Goal: Transaction & Acquisition: Subscribe to service/newsletter

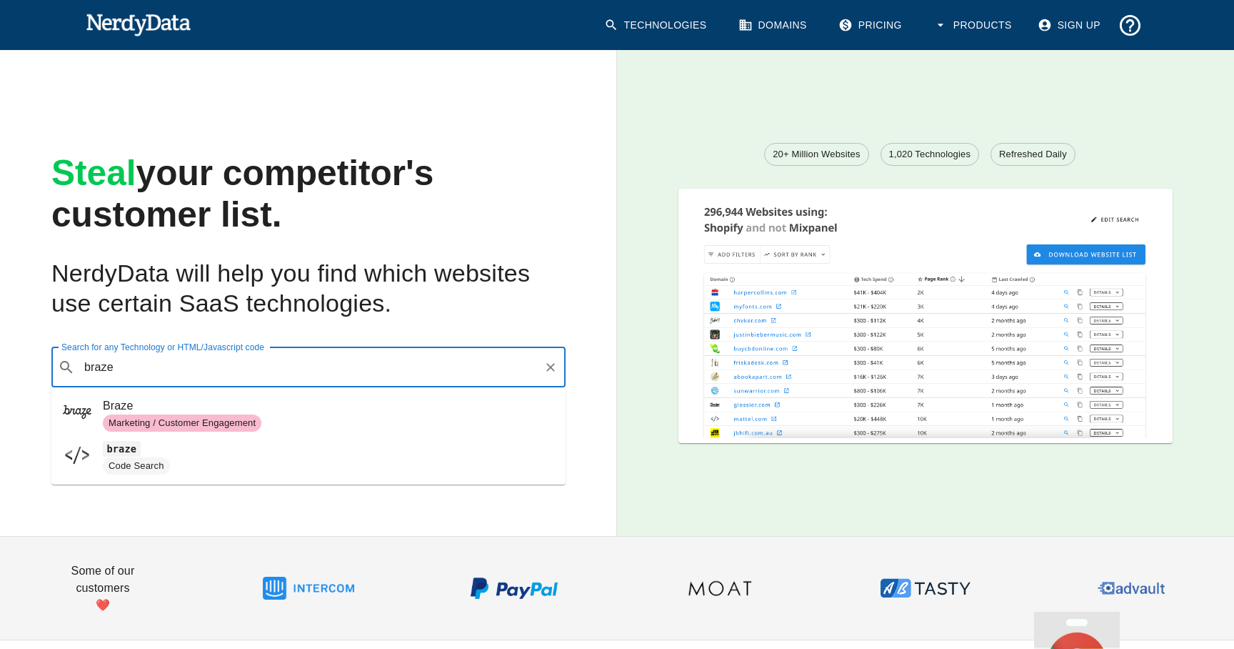
click at [276, 419] on span "Marketing / Customer Engagement" at bounding box center [328, 422] width 451 height 17
type input "braze"
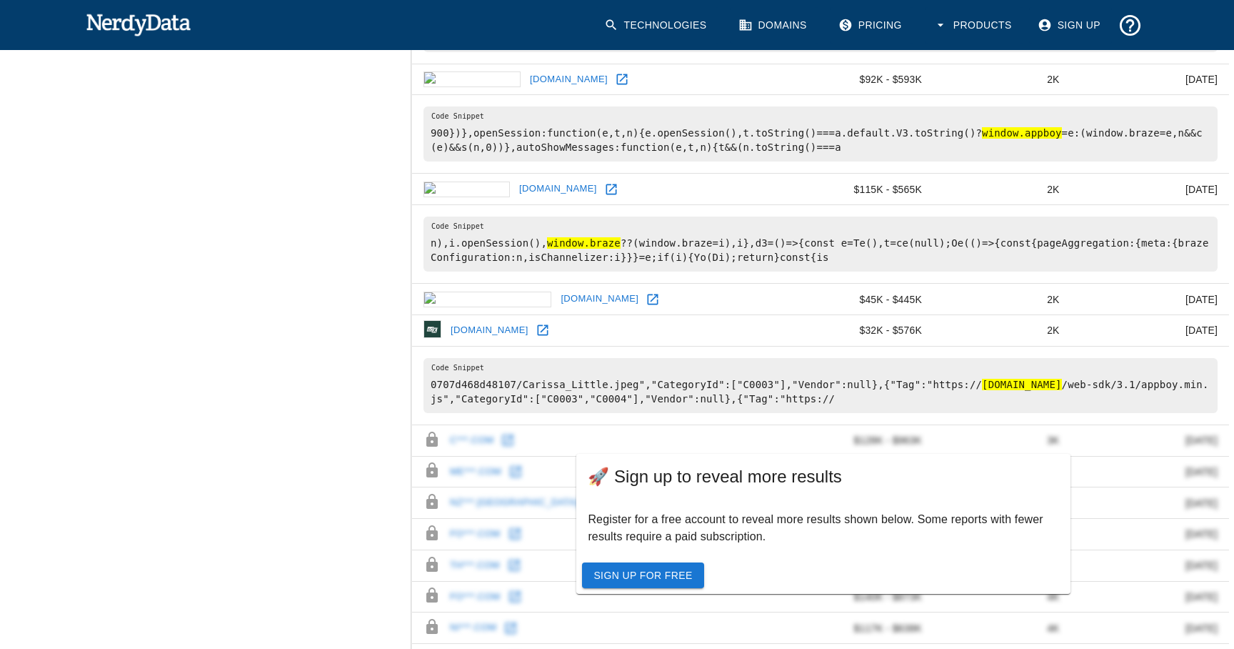
scroll to position [687, 0]
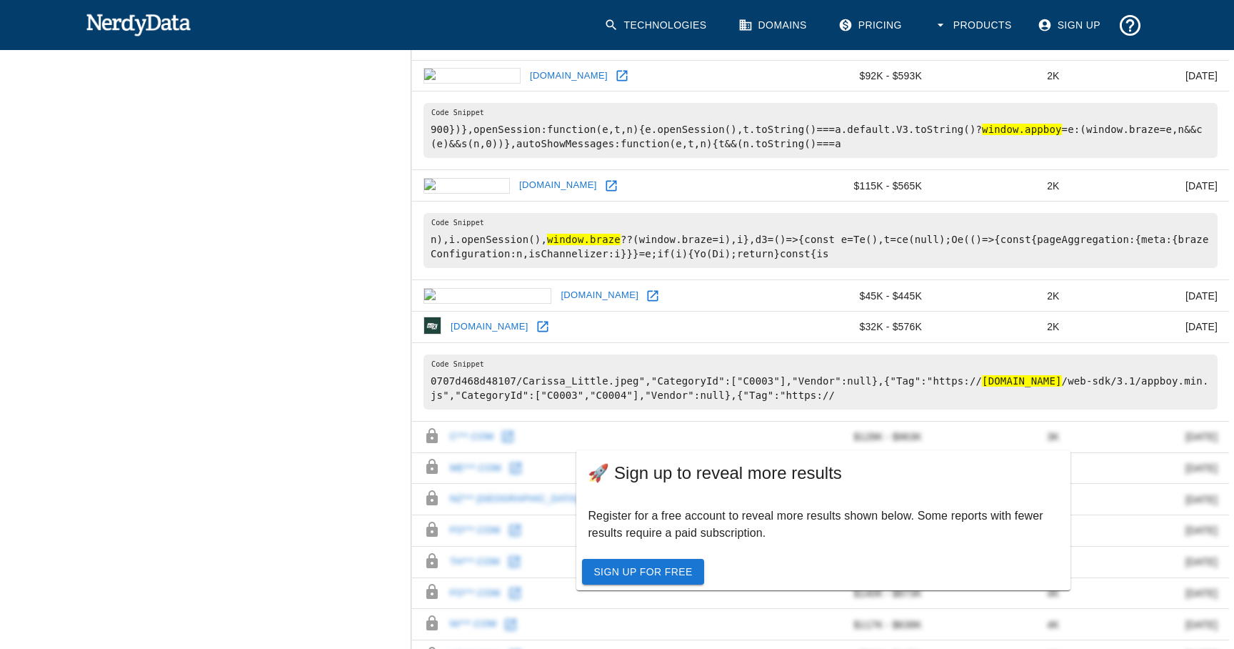
click at [665, 564] on link "Sign Up For Free" at bounding box center [642, 572] width 121 height 26
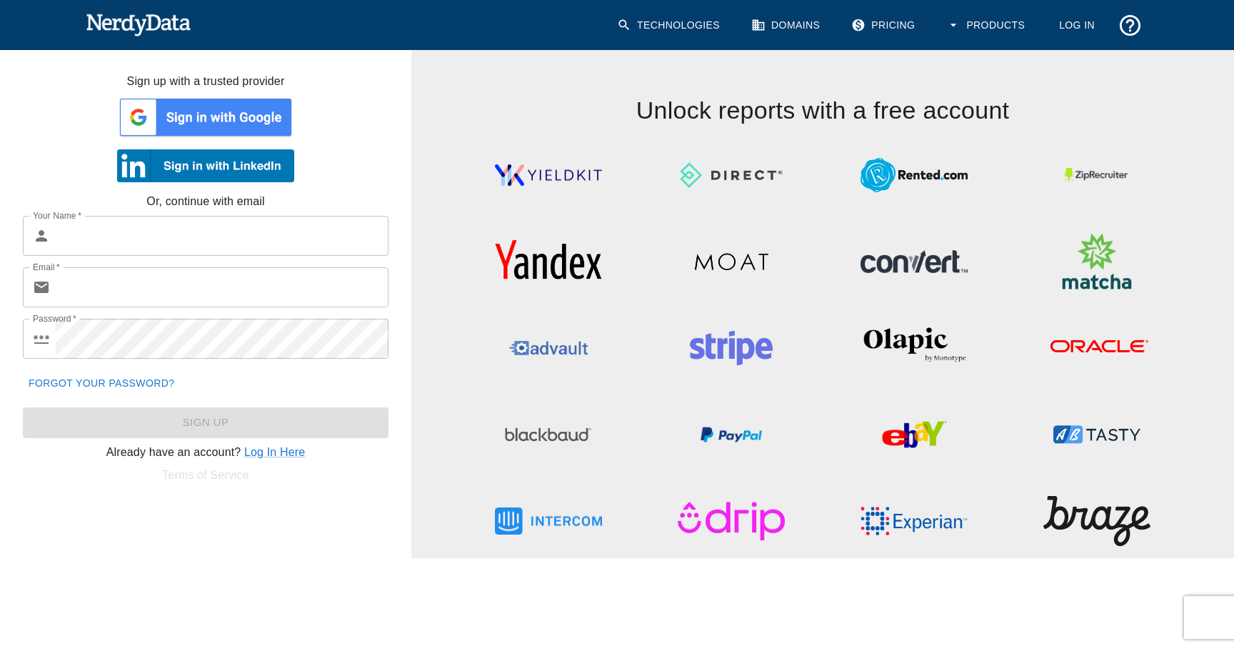
click at [209, 132] on img at bounding box center [205, 117] width 177 height 43
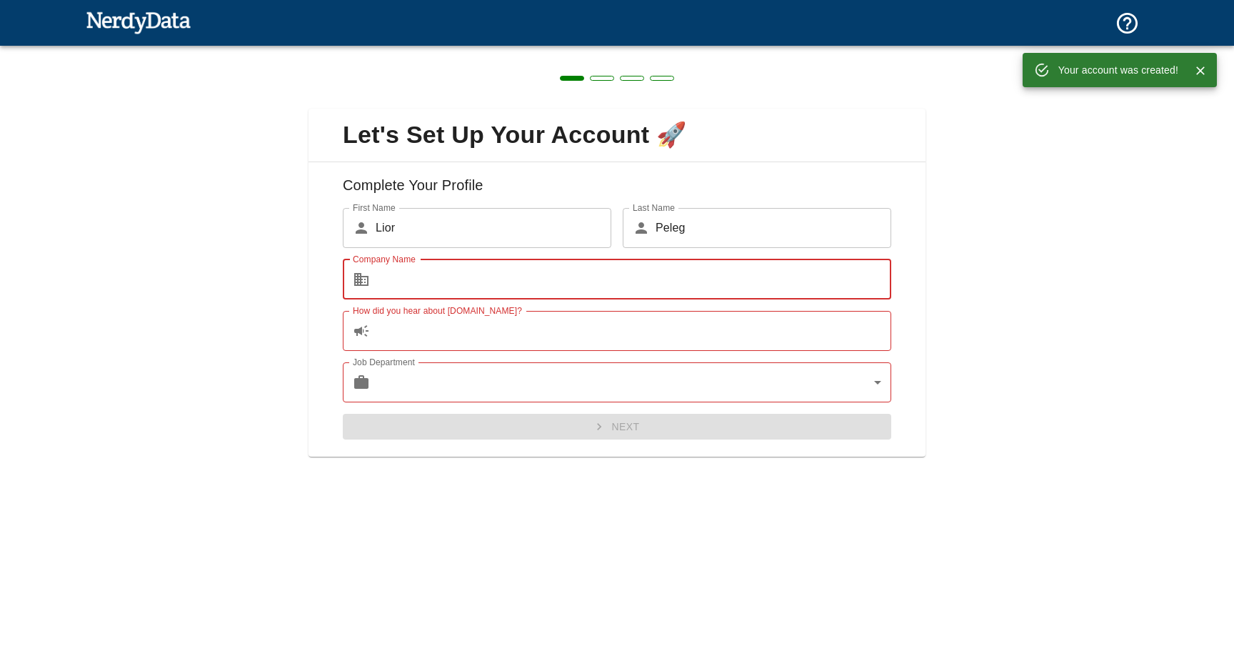
click at [521, 272] on input "Company Name" at bounding box center [634, 279] width 516 height 40
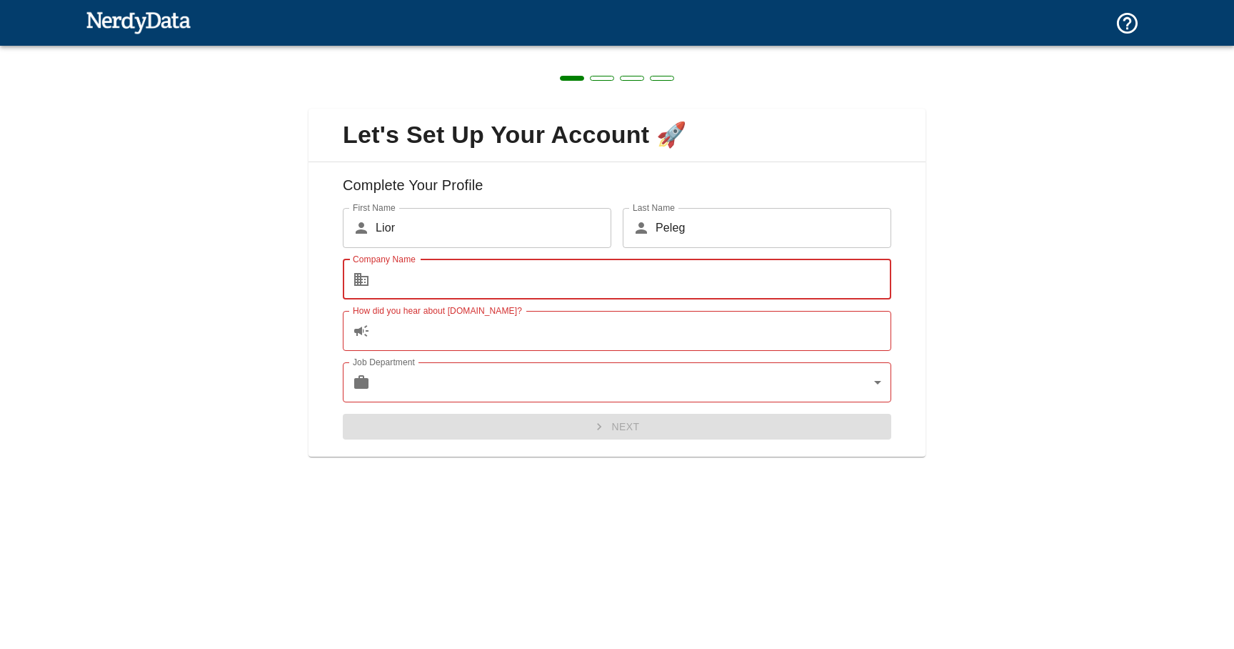
click at [521, 272] on input "Company Name" at bounding box center [634, 279] width 516 height 40
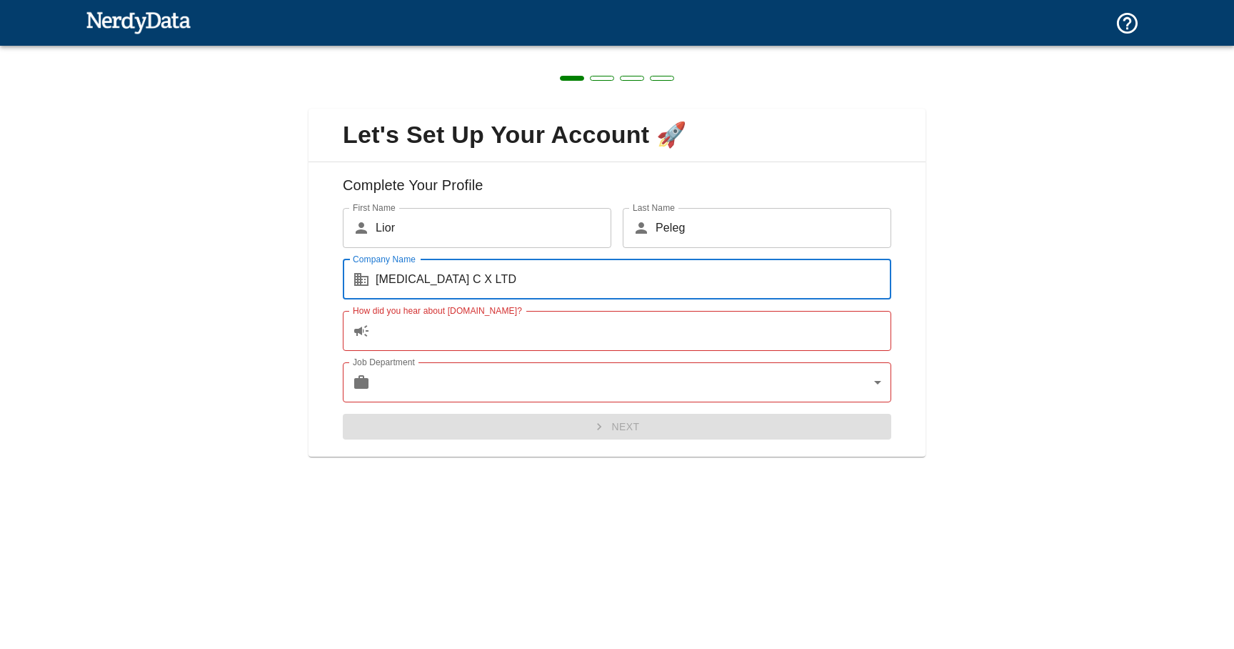
click at [511, 335] on input "How did you hear about NerdyData.com?" at bounding box center [634, 331] width 516 height 40
drag, startPoint x: 462, startPoint y: 281, endPoint x: 609, endPoint y: 291, distance: 147.5
click at [484, 279] on input "HIPPOCAMPUS C X LTD" at bounding box center [634, 279] width 516 height 40
type input "HIPPOCAMPUS"
click at [376, 324] on input "How did you hear about NerdyData.com?" at bounding box center [634, 331] width 516 height 40
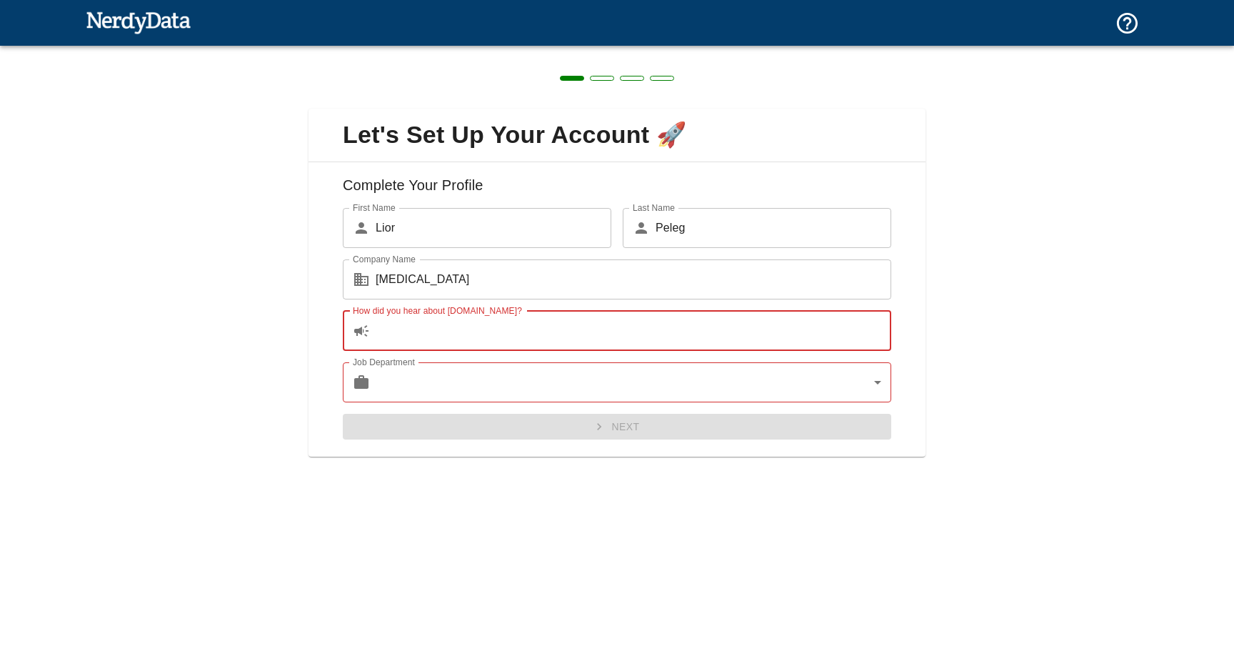
click at [391, 332] on input "How did you hear about NerdyData.com?" at bounding box center [634, 331] width 516 height 40
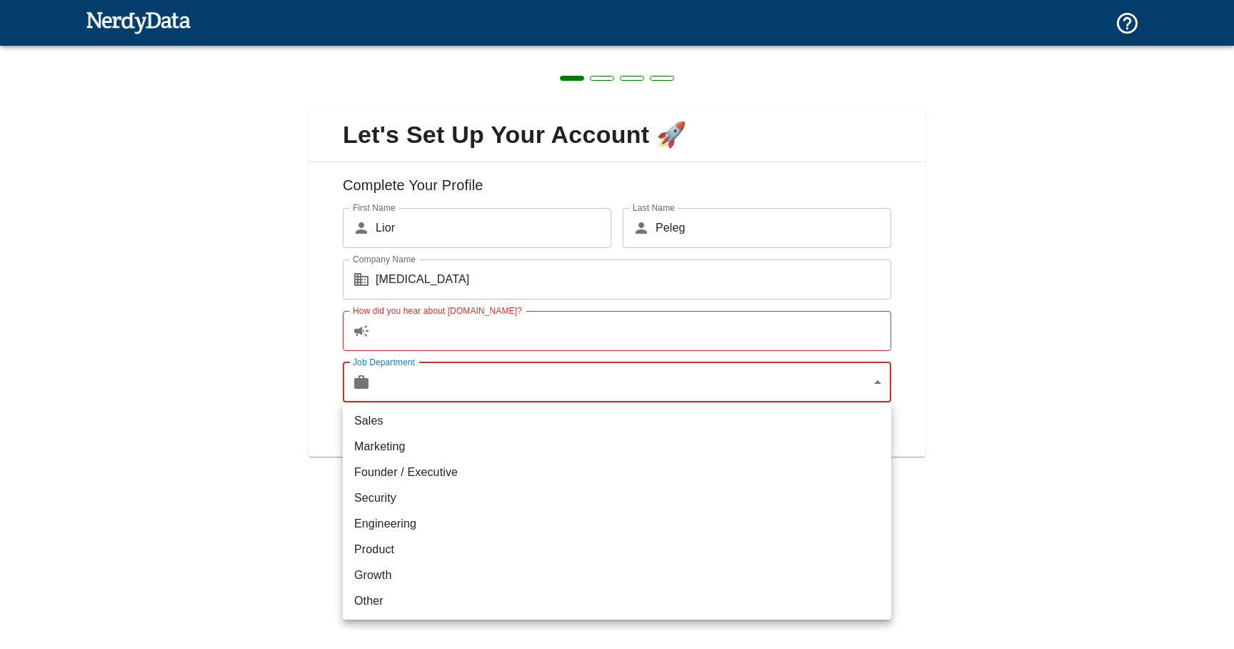
click at [404, 50] on body "Technologies Domains Pricing Products Create a Report Create a list of websites…" at bounding box center [617, 25] width 1234 height 50
click at [398, 444] on li "Marketing" at bounding box center [617, 447] width 549 height 26
type input "marketing"
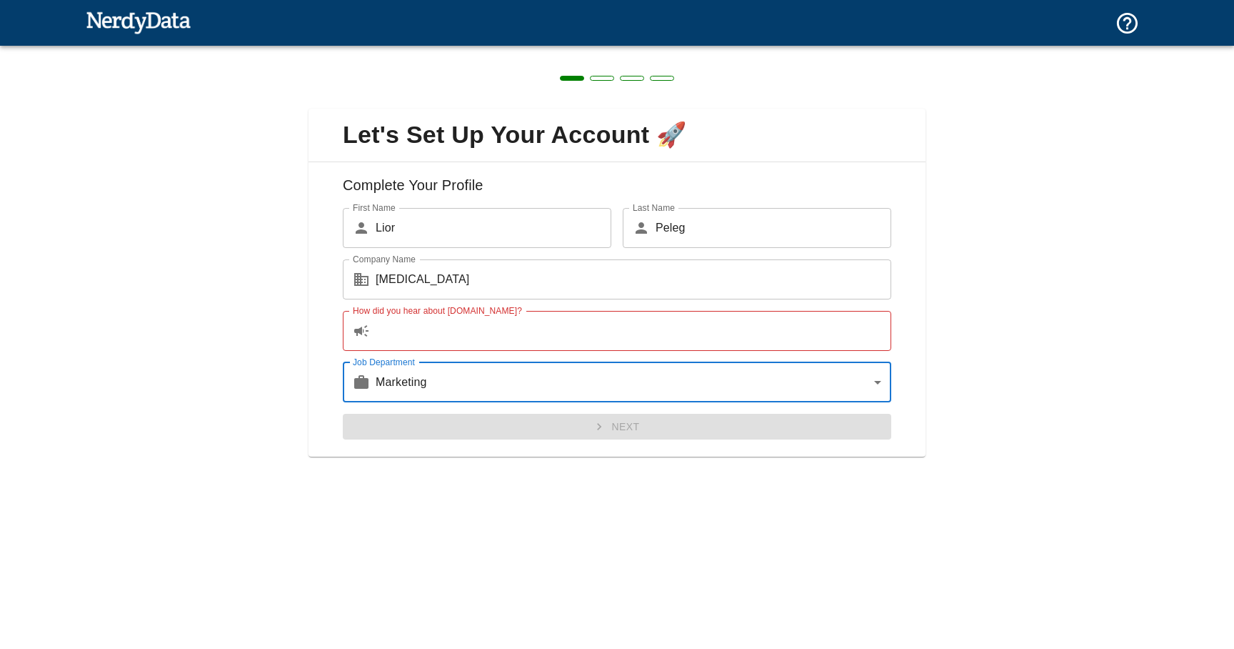
click at [421, 329] on input "How did you hear about NerdyData.com?" at bounding box center [634, 331] width 516 height 40
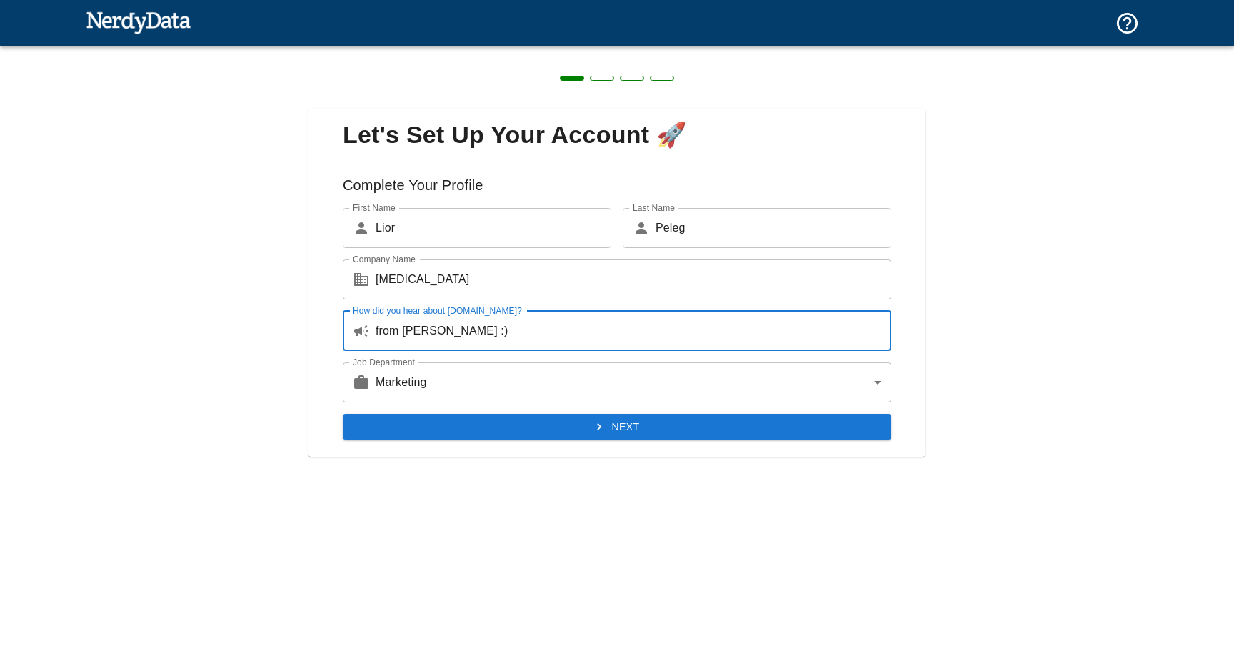
type input "from david :)"
click at [671, 438] on button "Next" at bounding box center [617, 427] width 549 height 26
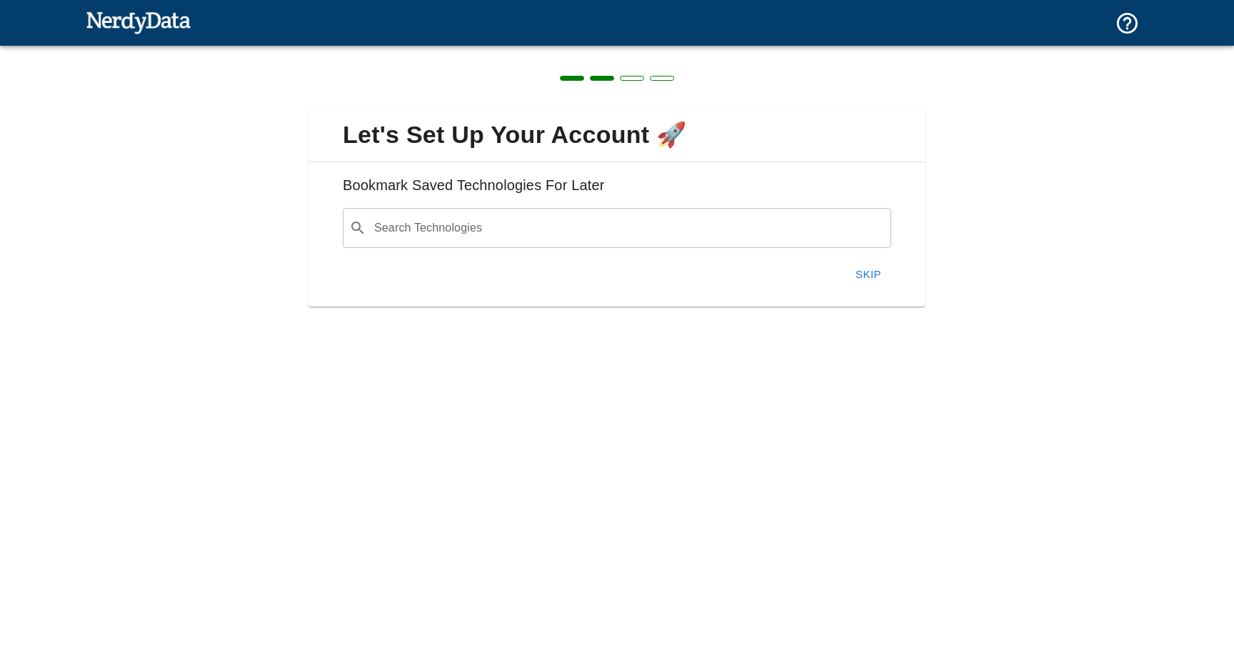
click at [639, 225] on input "Search Technologies" at bounding box center [628, 227] width 513 height 27
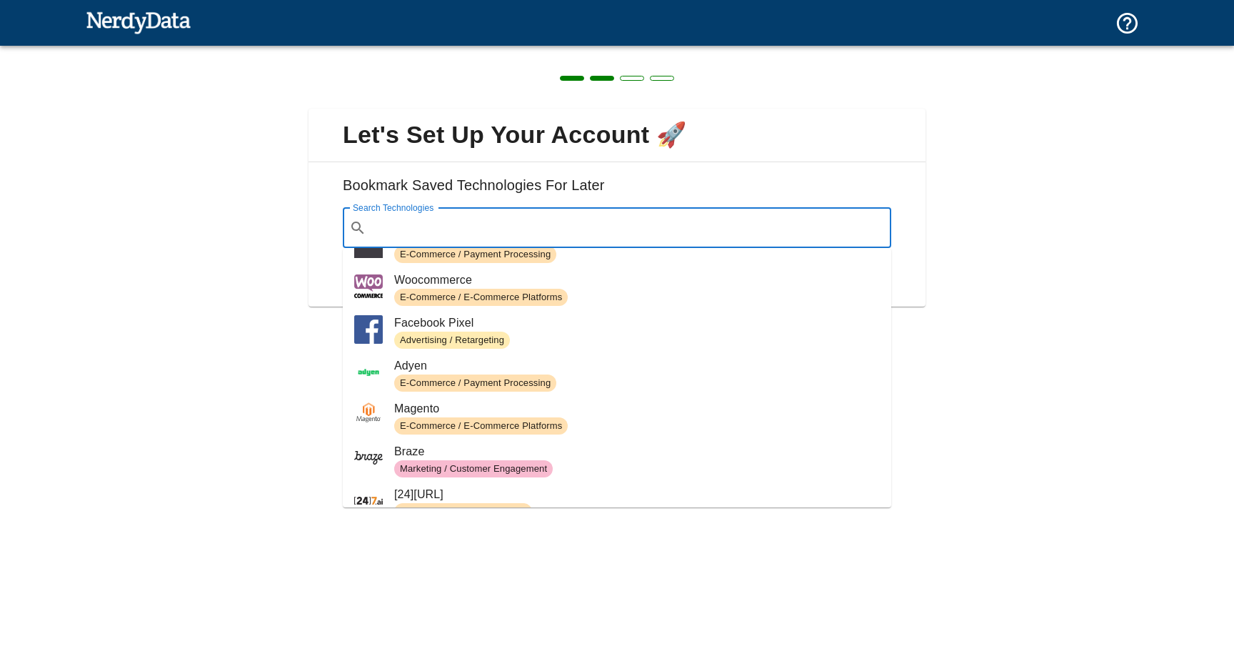
scroll to position [309, 0]
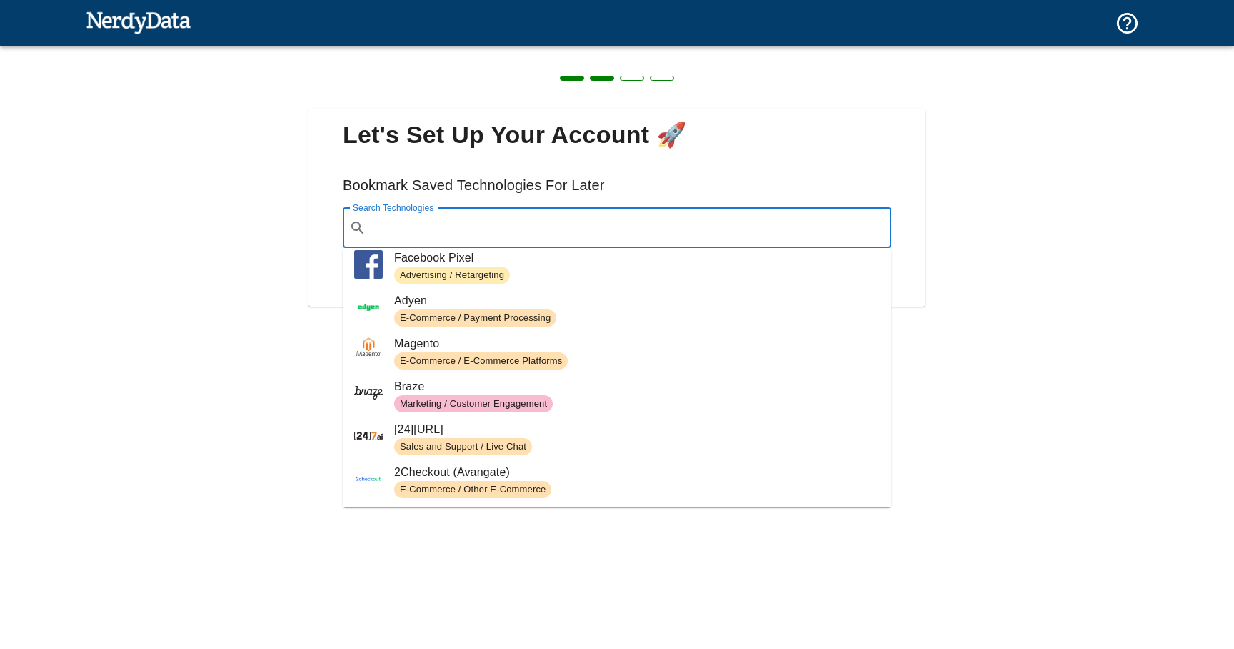
click at [718, 405] on span "Marketing / Customer Engagement" at bounding box center [637, 403] width 486 height 17
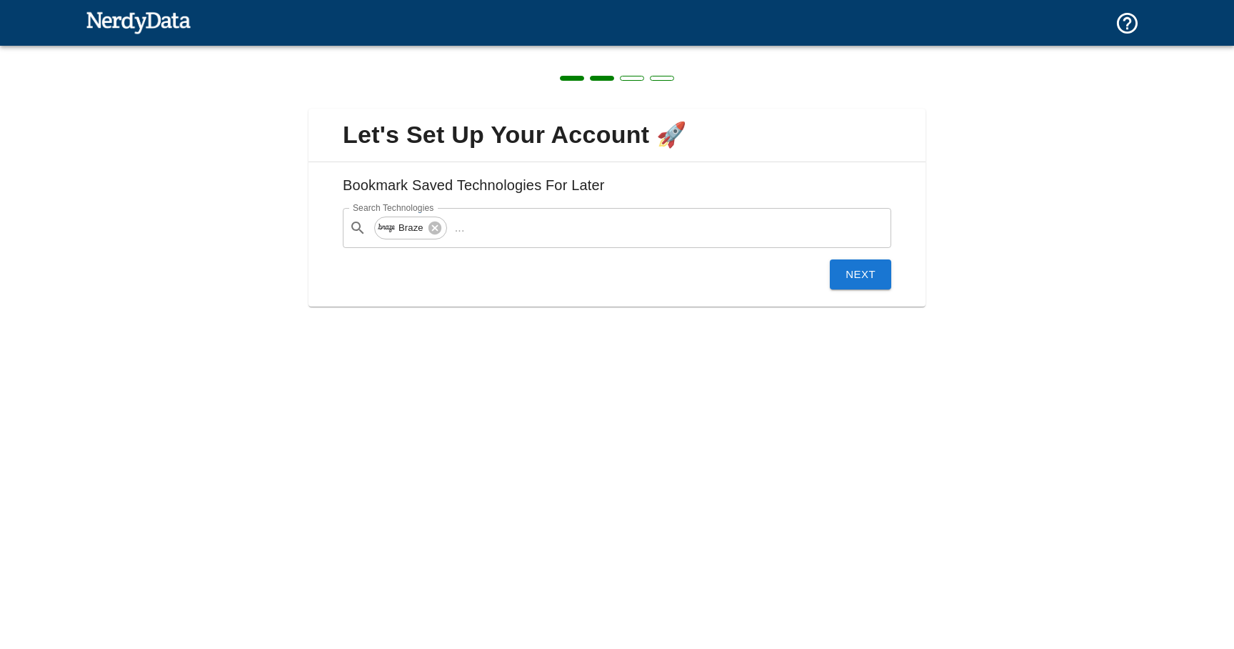
click at [873, 272] on button "Next" at bounding box center [860, 274] width 61 height 30
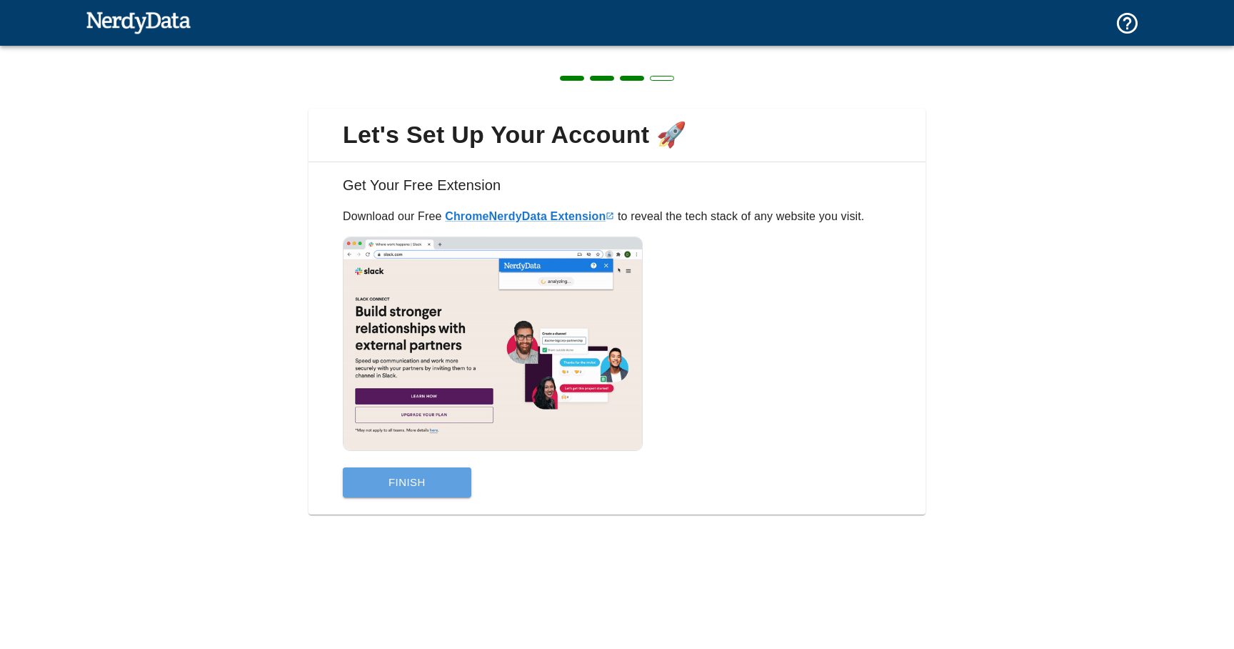
click at [388, 476] on button "Finish" at bounding box center [407, 482] width 129 height 30
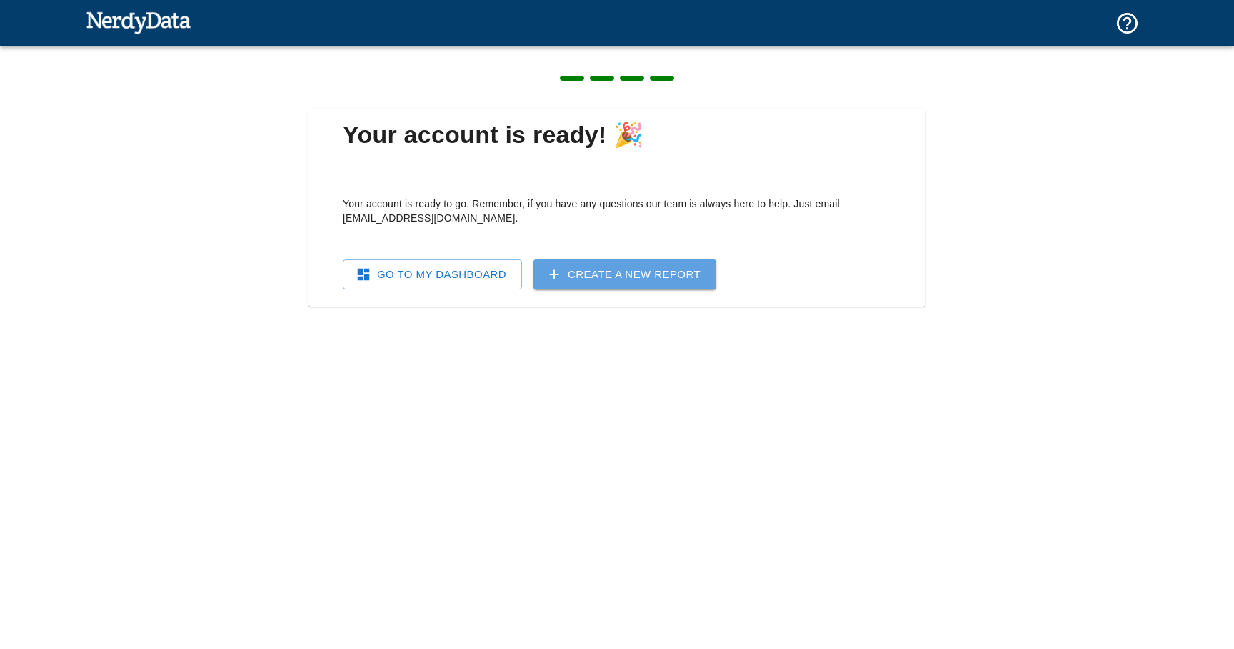
click at [574, 271] on link "Create a New Report" at bounding box center [625, 274] width 183 height 30
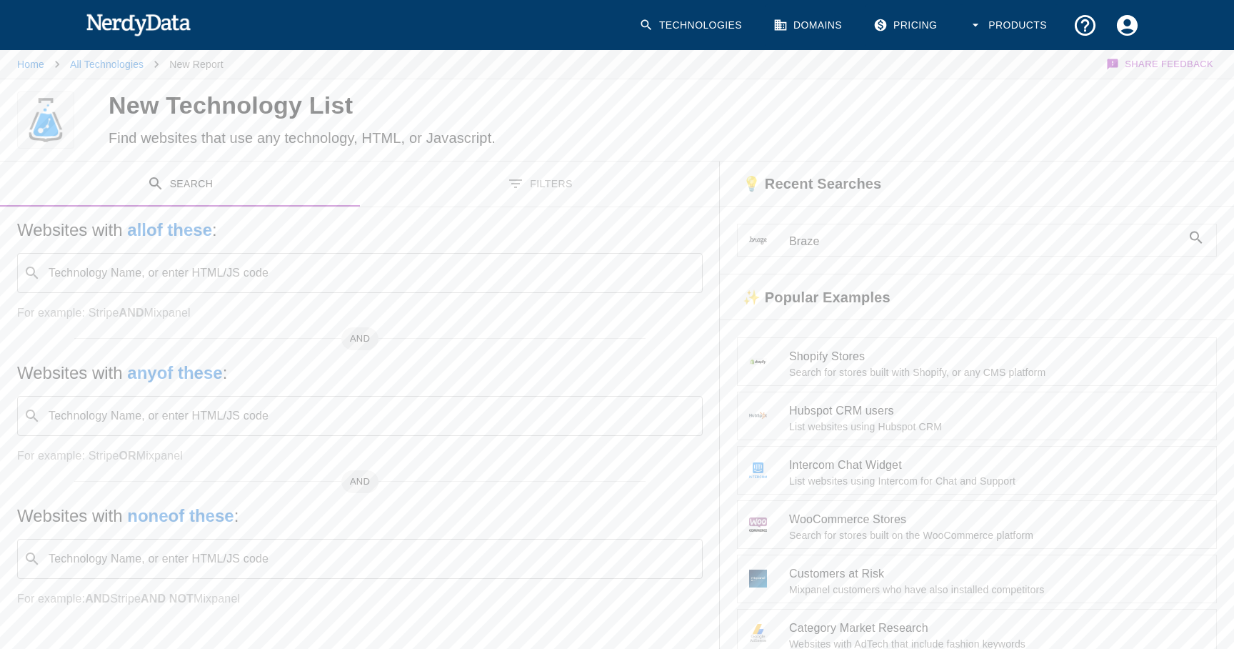
click at [828, 251] on li "Braze" at bounding box center [977, 239] width 479 height 31
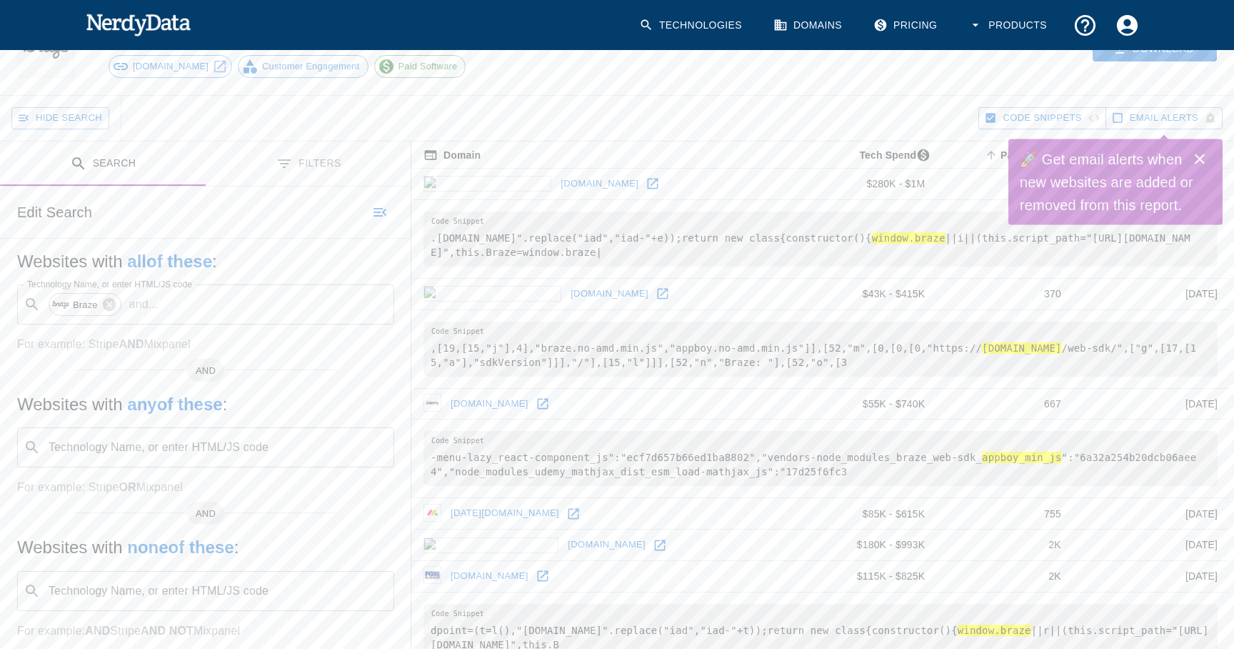
scroll to position [81, 0]
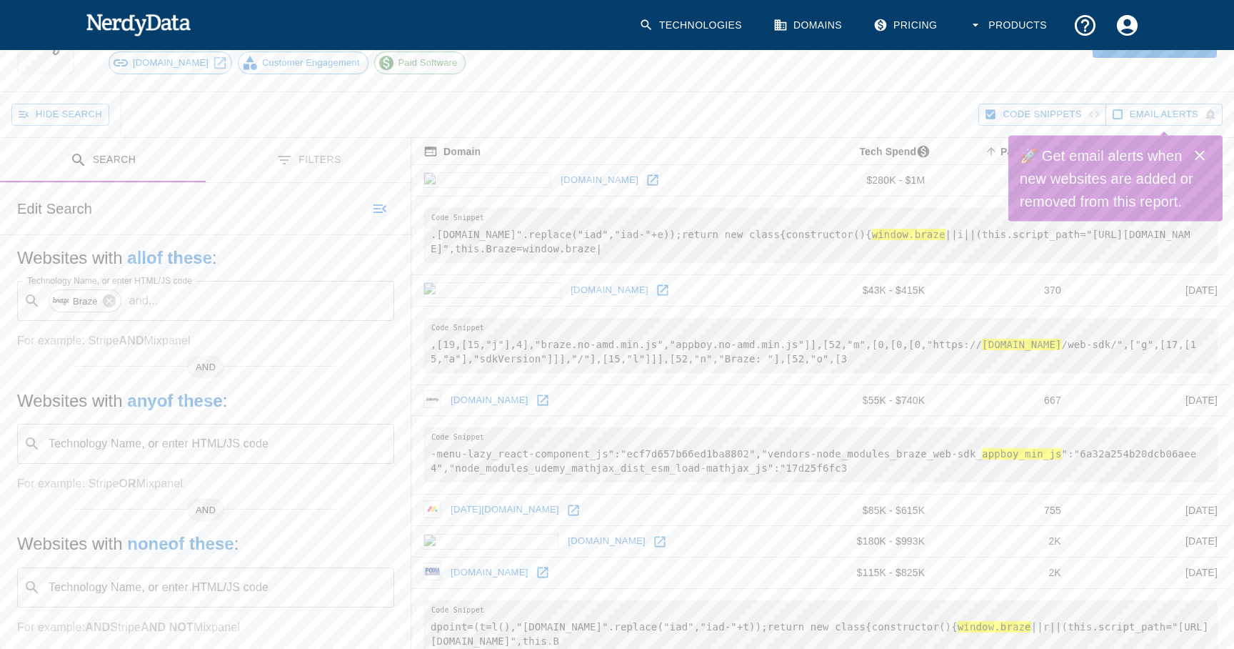
click at [1201, 163] on icon "Close" at bounding box center [1199, 155] width 17 height 17
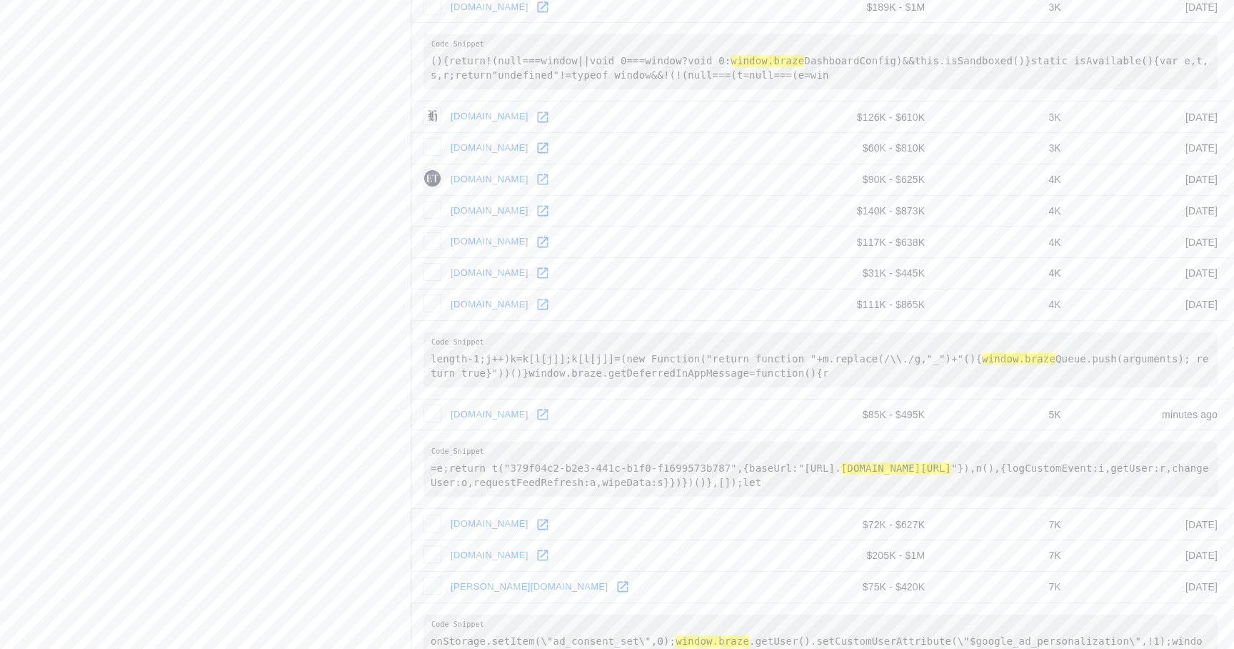
scroll to position [1370, 0]
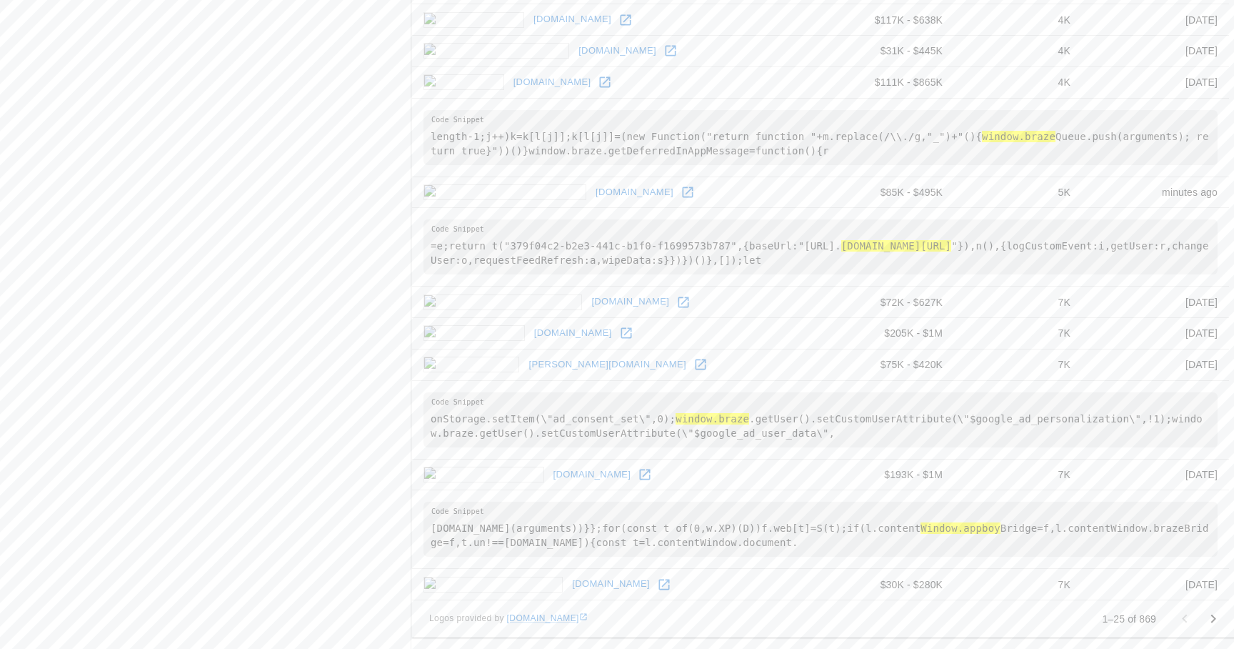
click at [1217, 623] on icon "Go to next page" at bounding box center [1213, 618] width 17 height 17
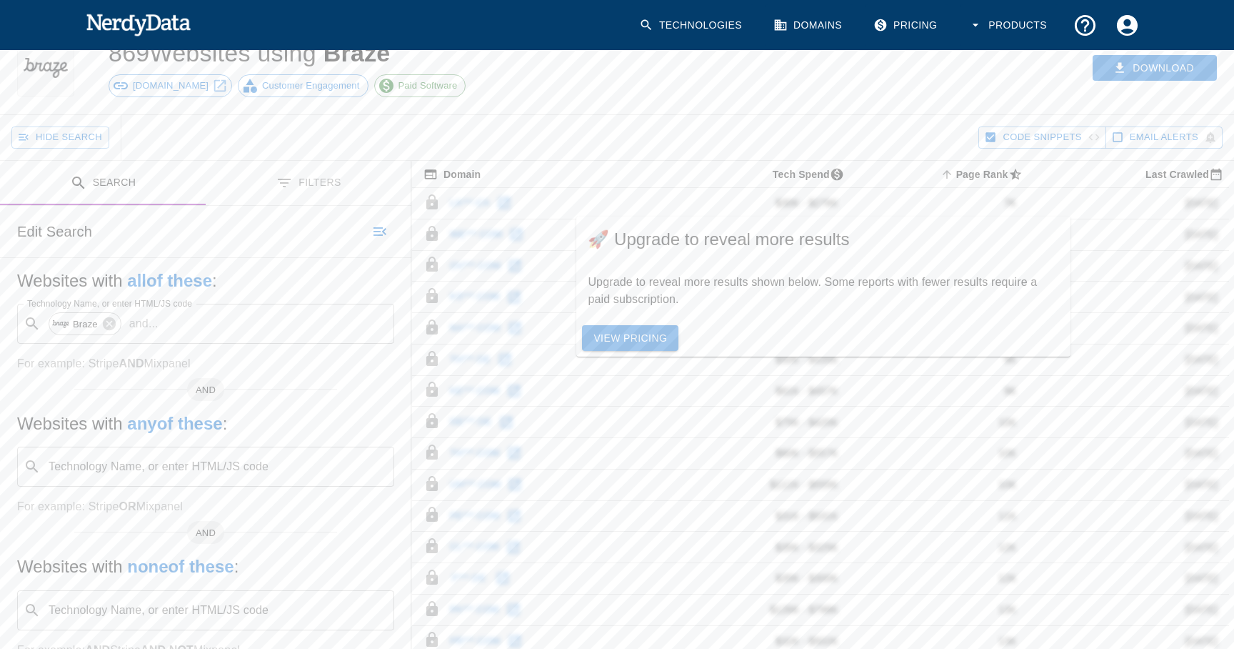
scroll to position [79, 0]
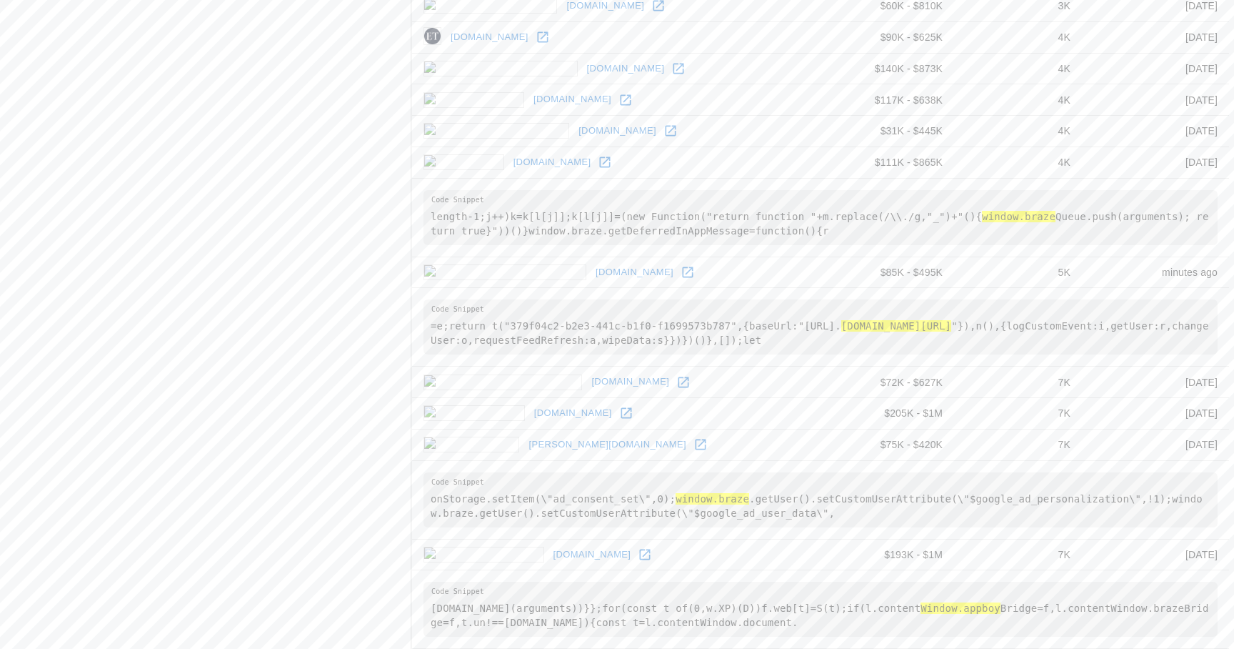
scroll to position [1370, 0]
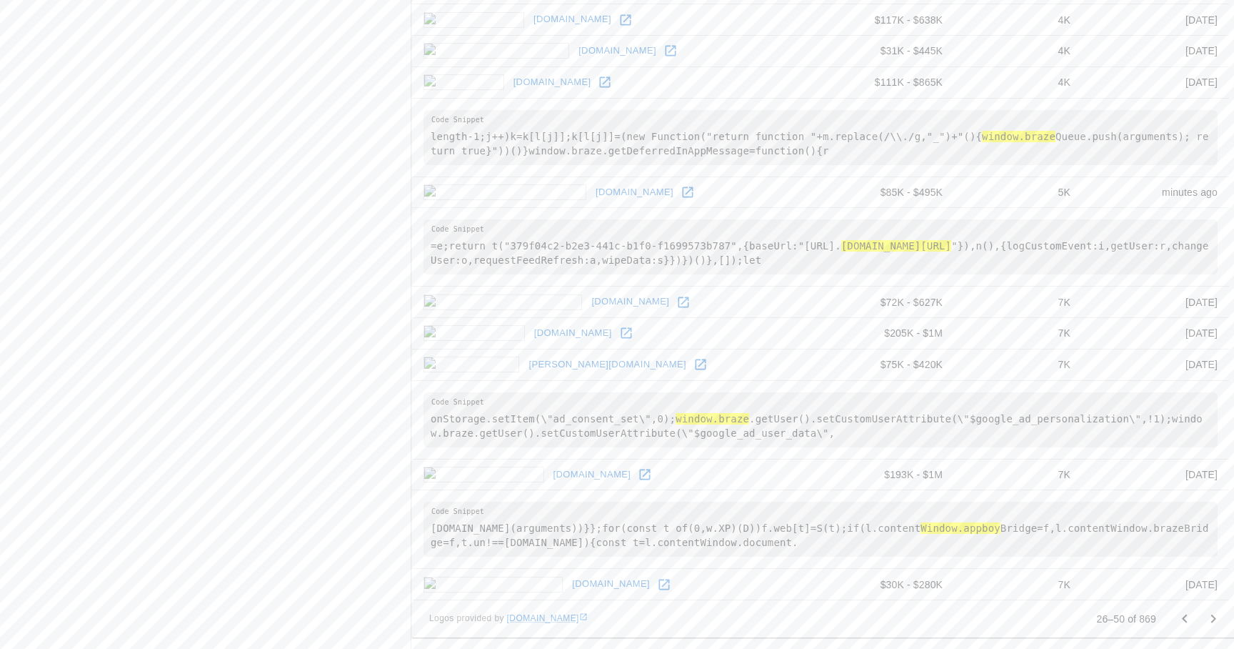
drag, startPoint x: 446, startPoint y: 302, endPoint x: 547, endPoint y: 305, distance: 100.7
drag, startPoint x: 594, startPoint y: 191, endPoint x: 443, endPoint y: 189, distance: 151.4
click at [443, 189] on td "skipthedishes.com" at bounding box center [615, 191] width 406 height 31
drag, startPoint x: 586, startPoint y: 301, endPoint x: 449, endPoint y: 301, distance: 137.1
click at [449, 301] on td "getyourguide.com" at bounding box center [615, 301] width 406 height 31
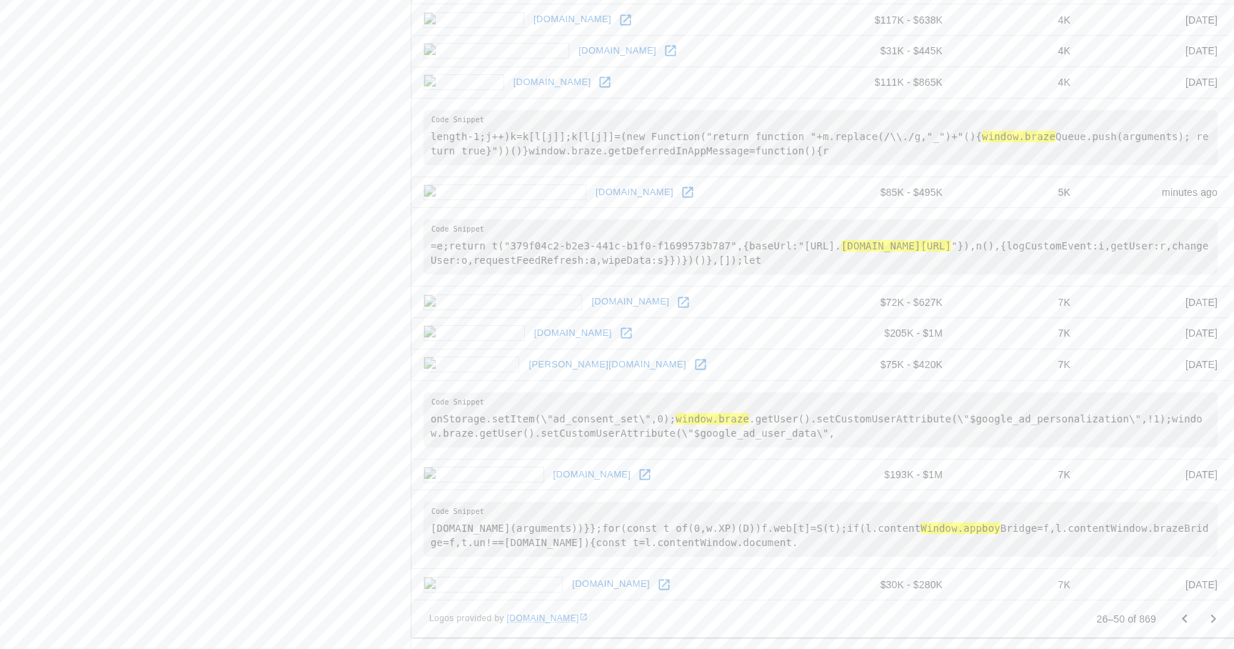
drag, startPoint x: 449, startPoint y: 301, endPoint x: 547, endPoint y: 303, distance: 97.9
click at [588, 305] on link "getyourguide.com" at bounding box center [630, 302] width 85 height 22
click at [569, 586] on link "adultswim.com" at bounding box center [611, 584] width 85 height 22
click at [550, 474] on link "alltrails.com" at bounding box center [592, 475] width 85 height 22
click at [525, 359] on link "stern.de" at bounding box center [607, 365] width 165 height 22
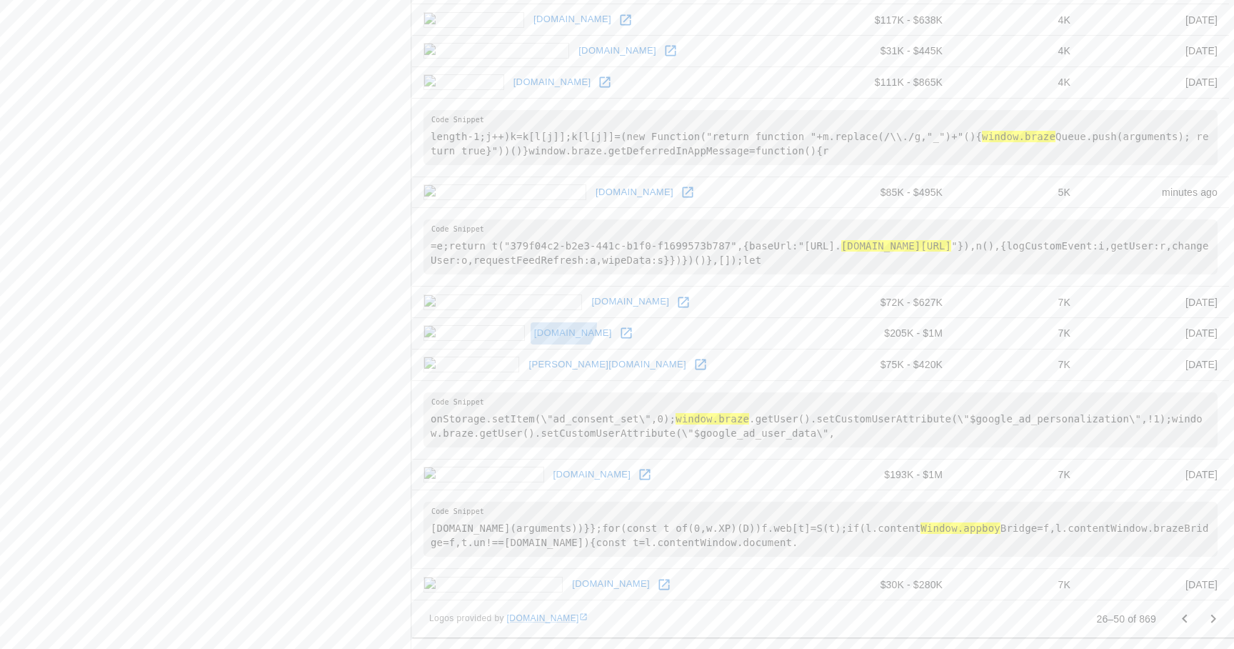
click at [531, 322] on link "hgtv.com" at bounding box center [573, 333] width 85 height 22
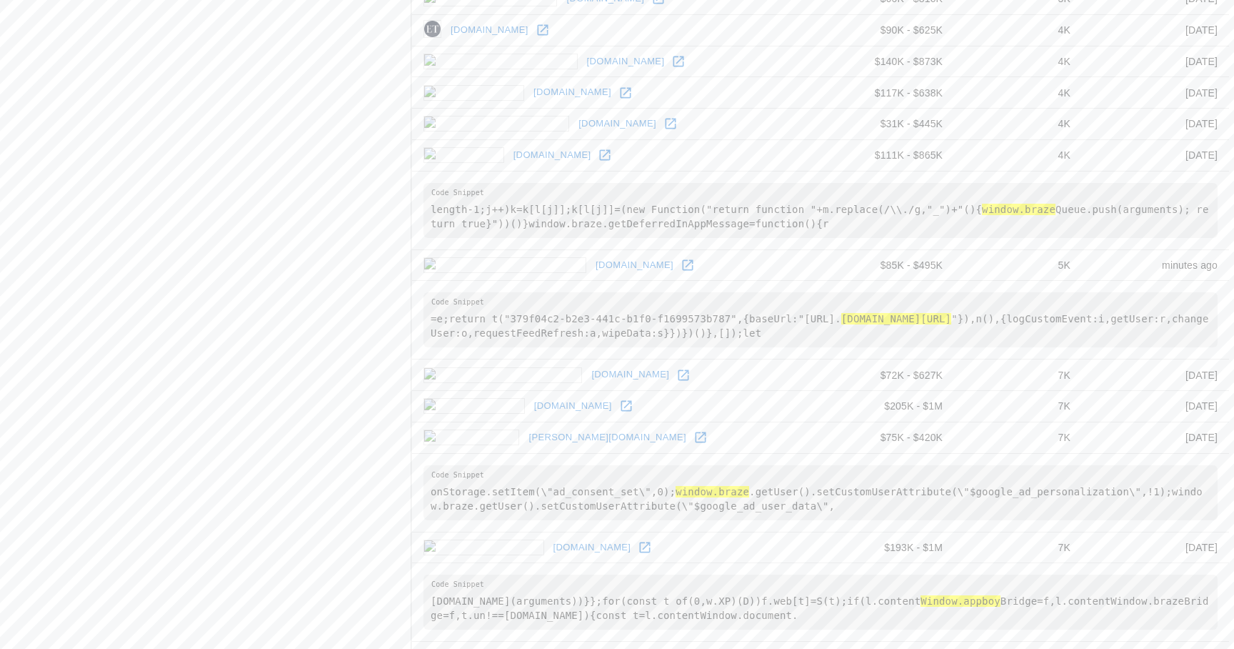
scroll to position [1116, 0]
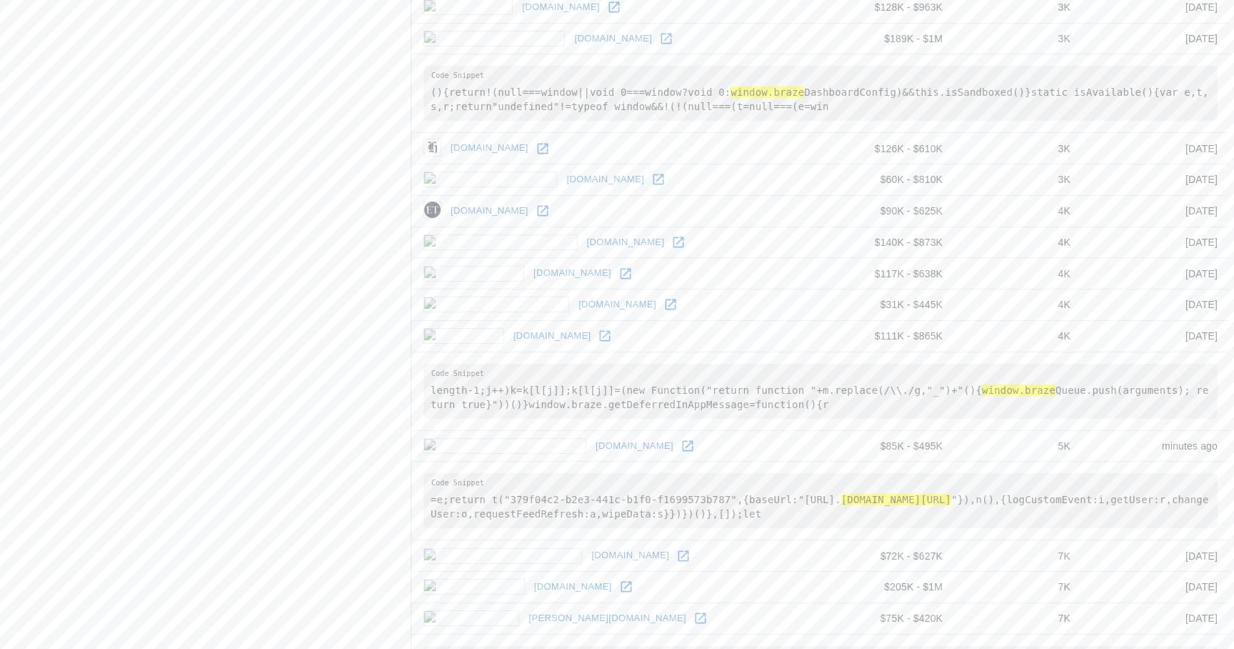
click at [592, 449] on link "skipthedishes.com" at bounding box center [634, 446] width 85 height 22
click at [510, 329] on link "ctv.ca" at bounding box center [552, 336] width 85 height 22
click at [575, 303] on link "headspace.com" at bounding box center [617, 305] width 85 height 22
click at [530, 275] on link "nick.com" at bounding box center [572, 273] width 85 height 22
click at [584, 241] on link "foodnetwork.com" at bounding box center [626, 242] width 85 height 22
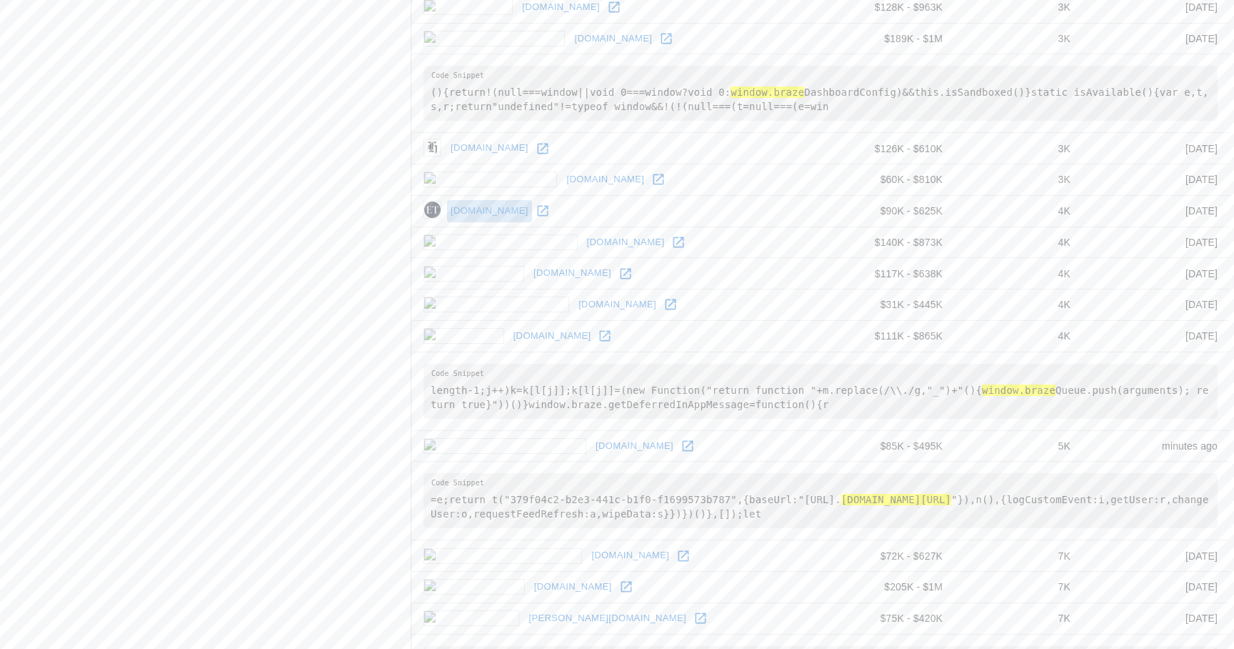
click at [488, 215] on link "theepochtimes.com" at bounding box center [489, 211] width 85 height 22
click at [563, 174] on link "foxsports.com" at bounding box center [605, 180] width 85 height 22
click at [487, 151] on link "nzherald.co.nz" at bounding box center [489, 148] width 85 height 22
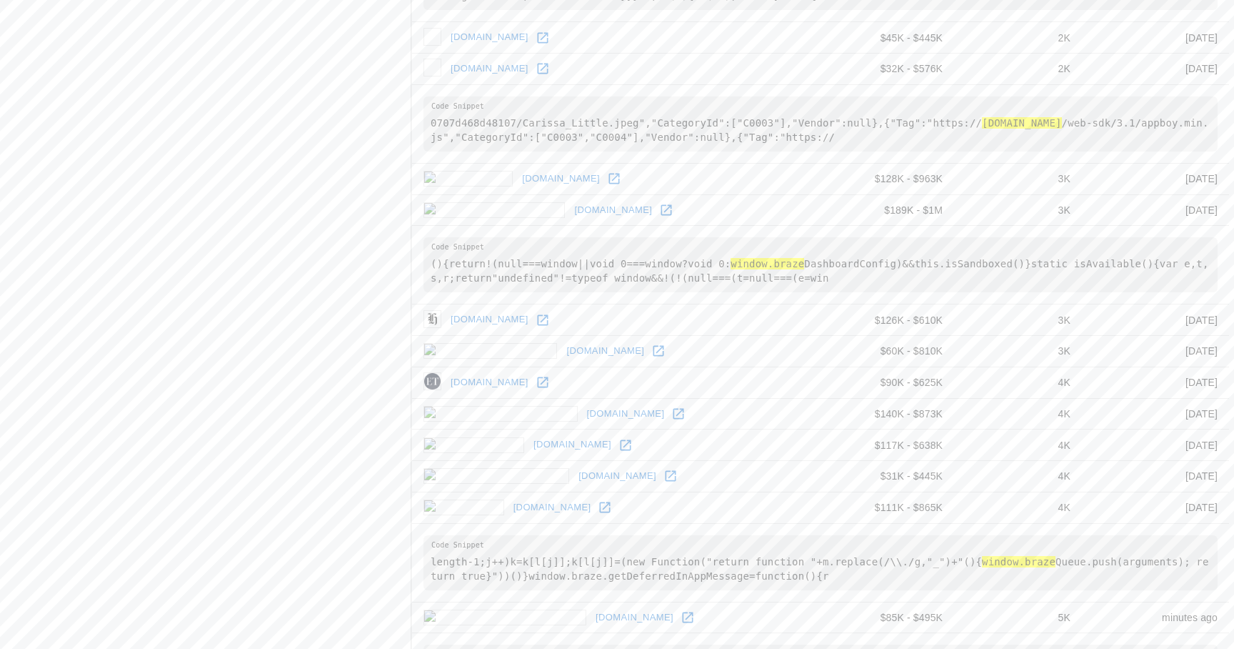
scroll to position [943, 0]
click at [483, 323] on link "nzherald.co.nz" at bounding box center [489, 321] width 85 height 22
click at [571, 206] on link "medscape.com" at bounding box center [613, 212] width 85 height 22
click at [519, 181] on link "cc.com" at bounding box center [561, 180] width 85 height 22
click at [461, 61] on link "[DOMAIN_NAME]" at bounding box center [489, 70] width 85 height 22
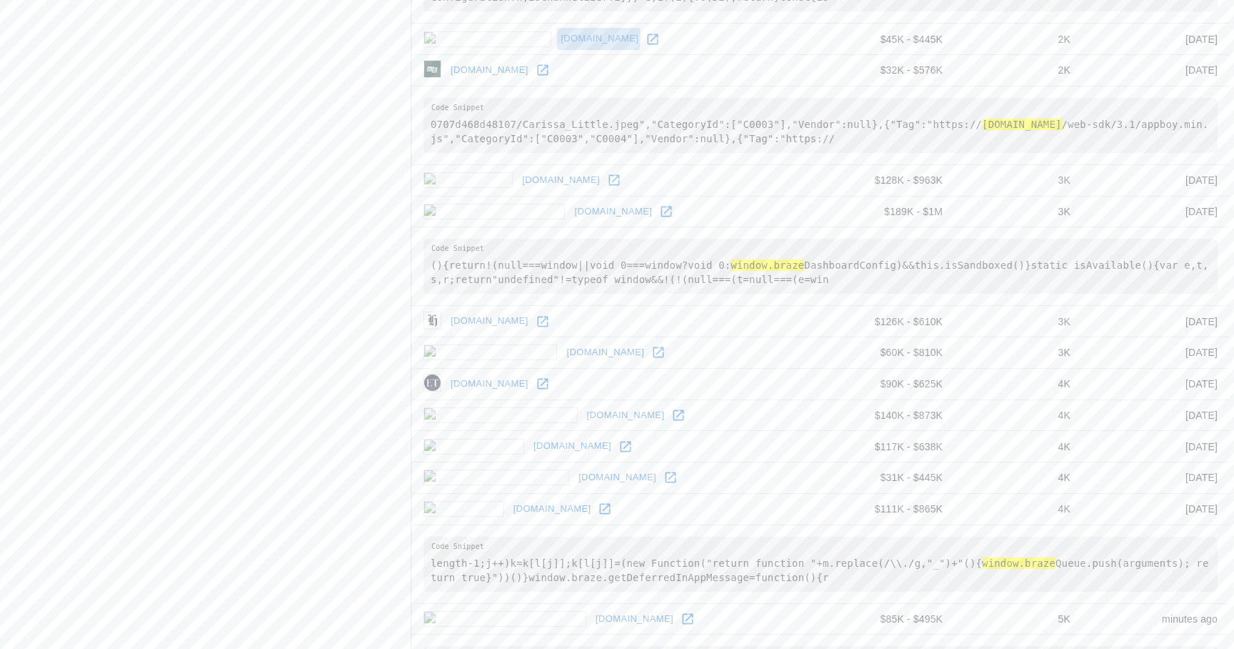
click at [557, 36] on link "[DOMAIN_NAME]" at bounding box center [599, 39] width 85 height 22
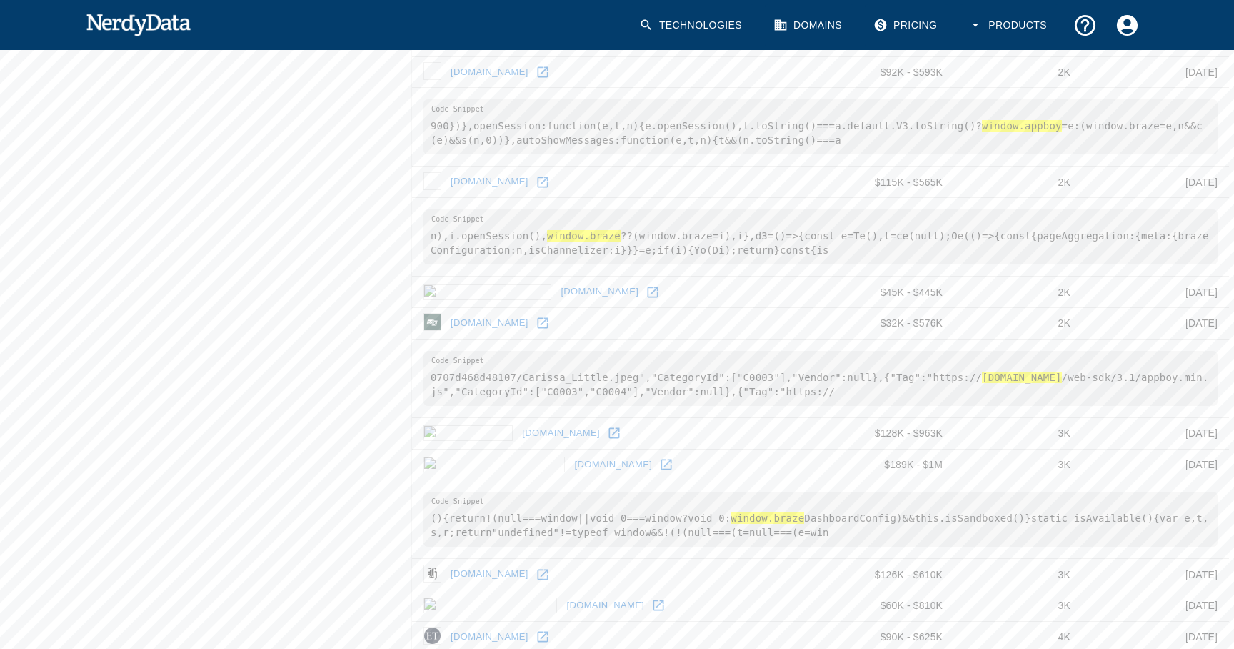
scroll to position [686, 0]
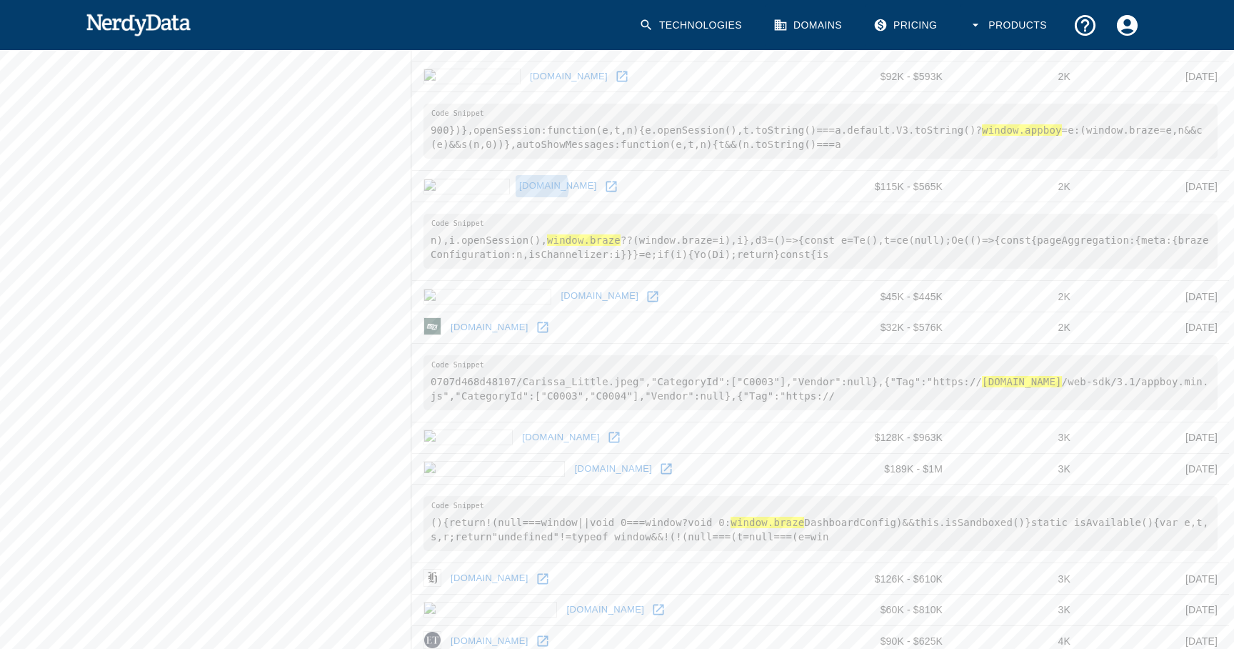
click at [516, 186] on link "[DOMAIN_NAME]" at bounding box center [558, 186] width 85 height 22
click at [526, 74] on link "[DOMAIN_NAME]" at bounding box center [568, 77] width 85 height 22
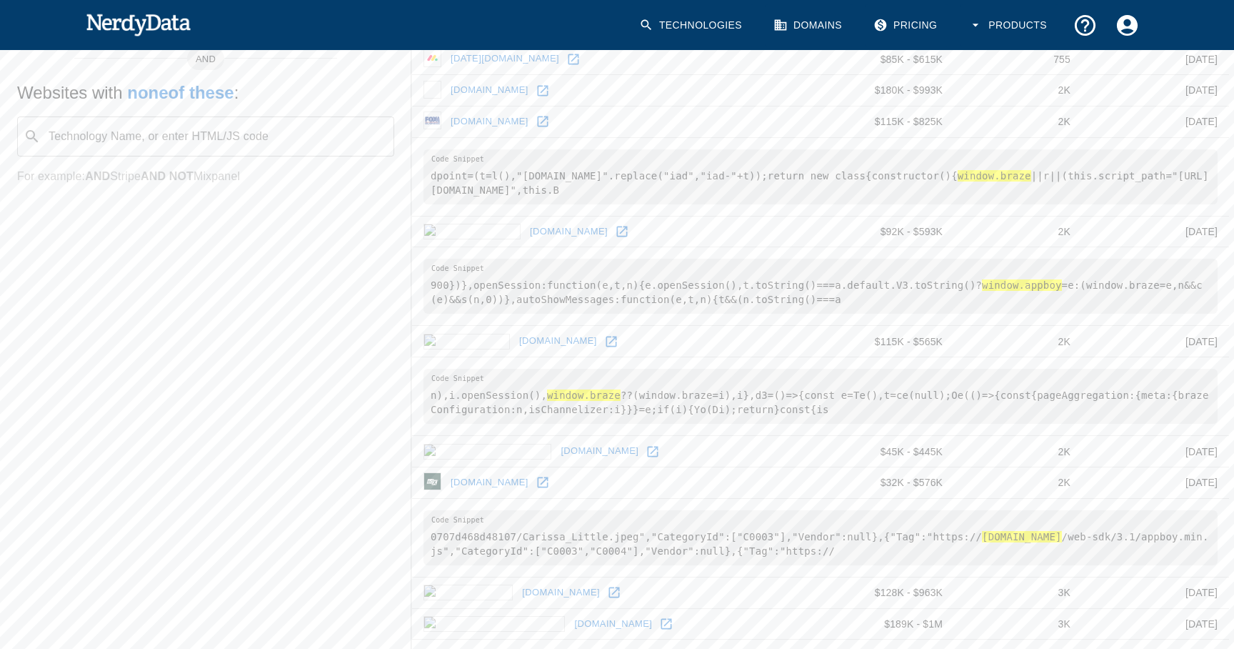
scroll to position [514, 0]
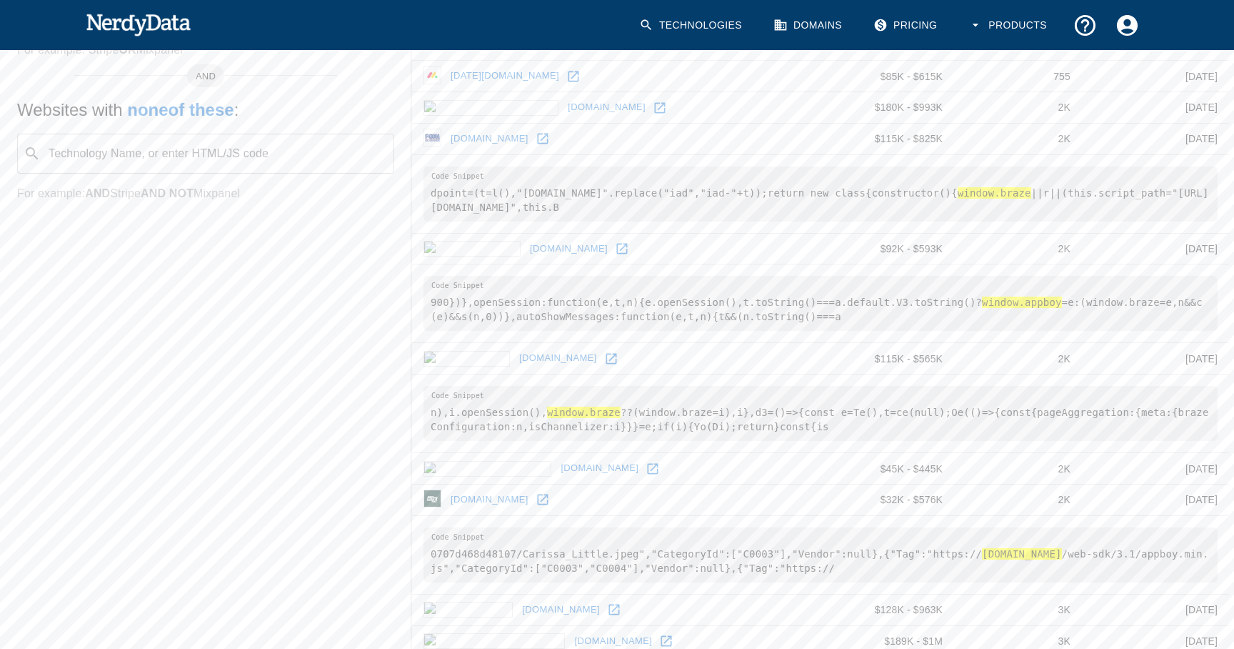
click at [472, 139] on link "[DOMAIN_NAME]" at bounding box center [489, 139] width 85 height 22
click at [564, 109] on link "[DOMAIN_NAME]" at bounding box center [606, 107] width 85 height 22
click at [465, 77] on link "[DATE][DOMAIN_NAME]" at bounding box center [505, 76] width 116 height 22
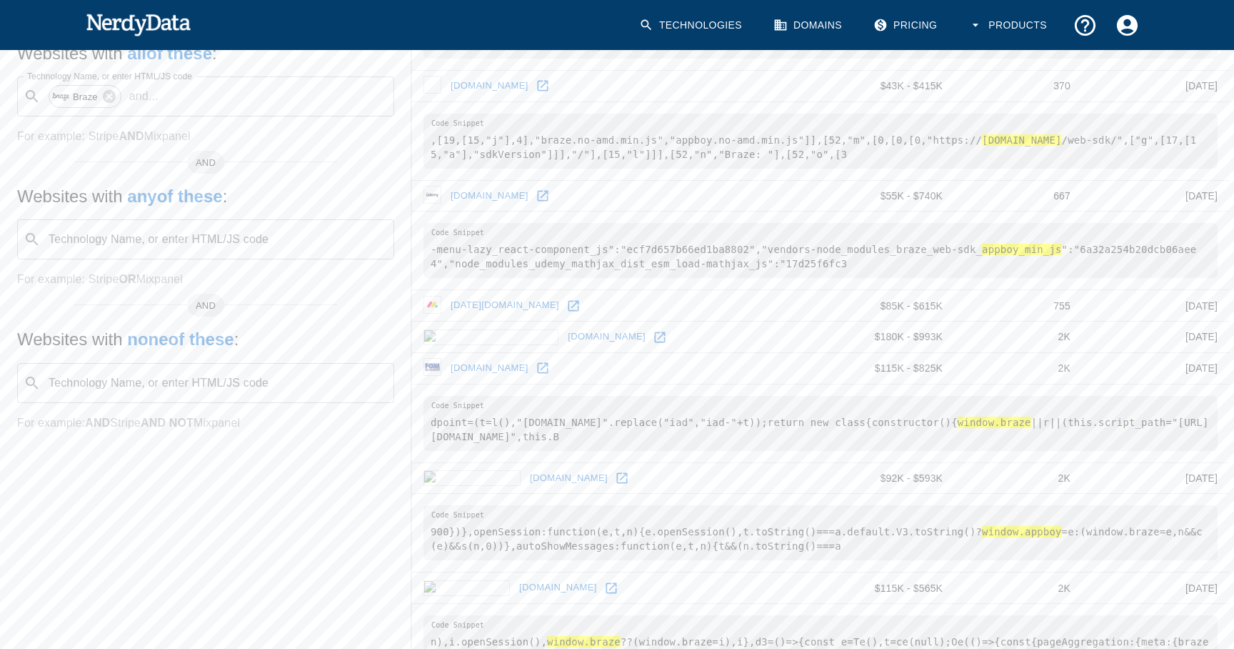
scroll to position [280, 0]
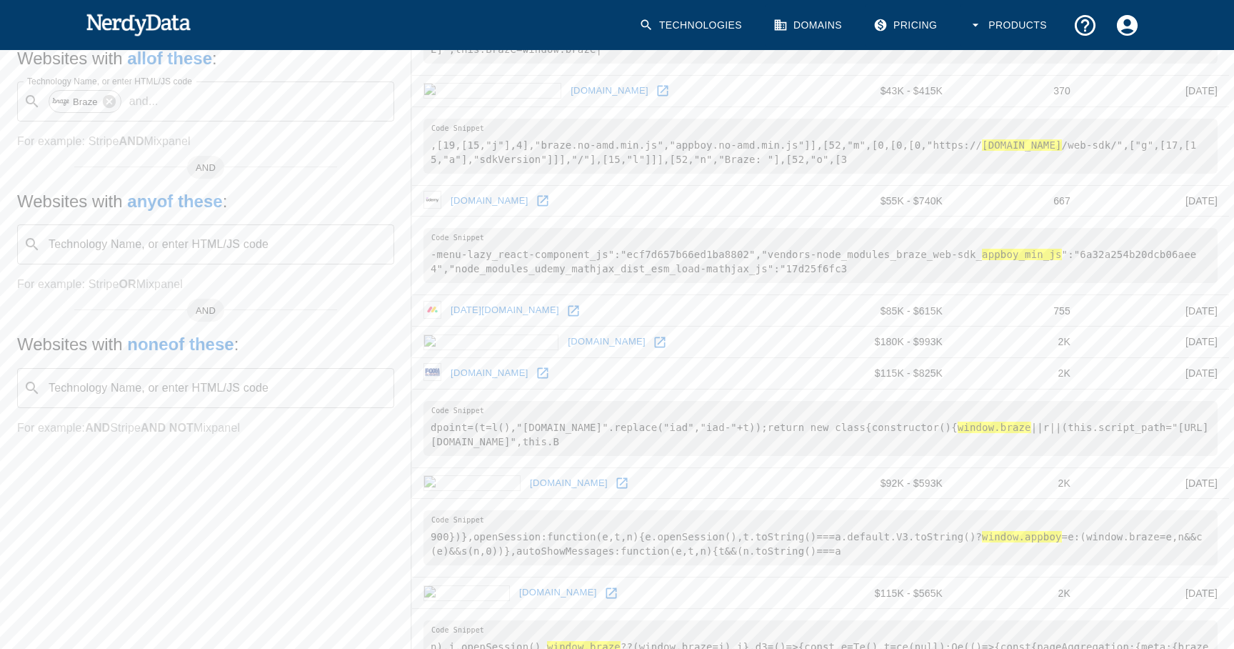
click at [479, 199] on link "[DOMAIN_NAME]" at bounding box center [489, 201] width 85 height 22
click at [567, 91] on link "[DOMAIN_NAME]" at bounding box center [609, 91] width 85 height 22
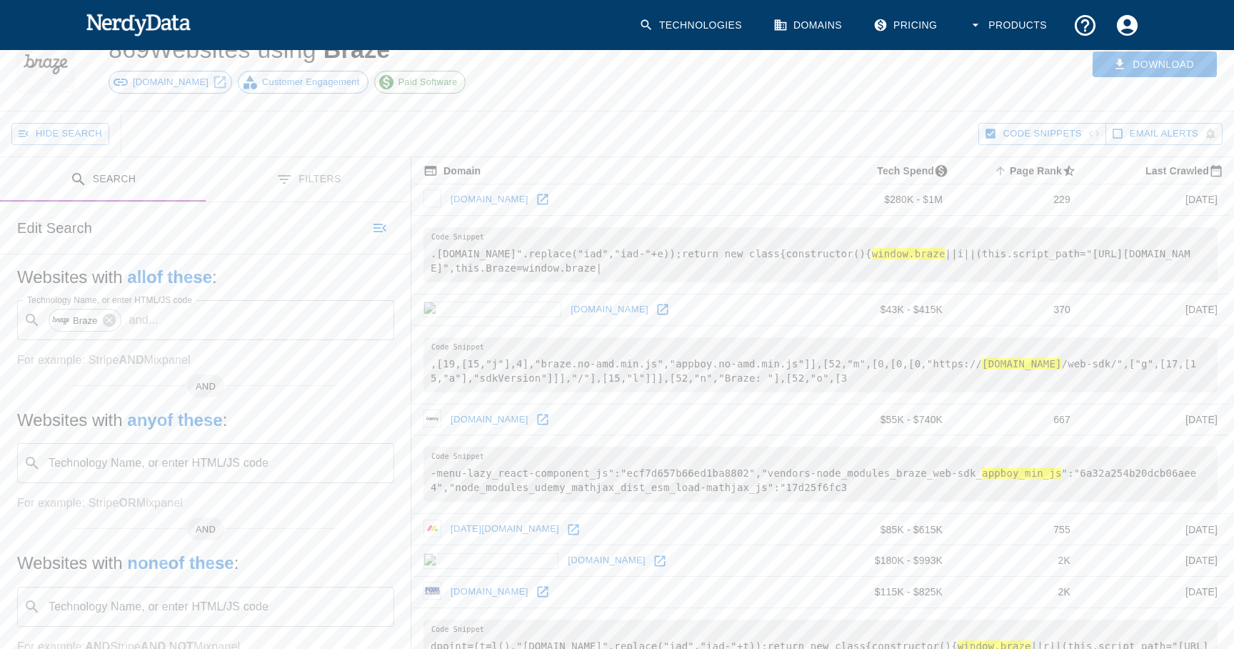
scroll to position [61, 0]
click at [557, 201] on link "[DOMAIN_NAME]" at bounding box center [599, 200] width 85 height 22
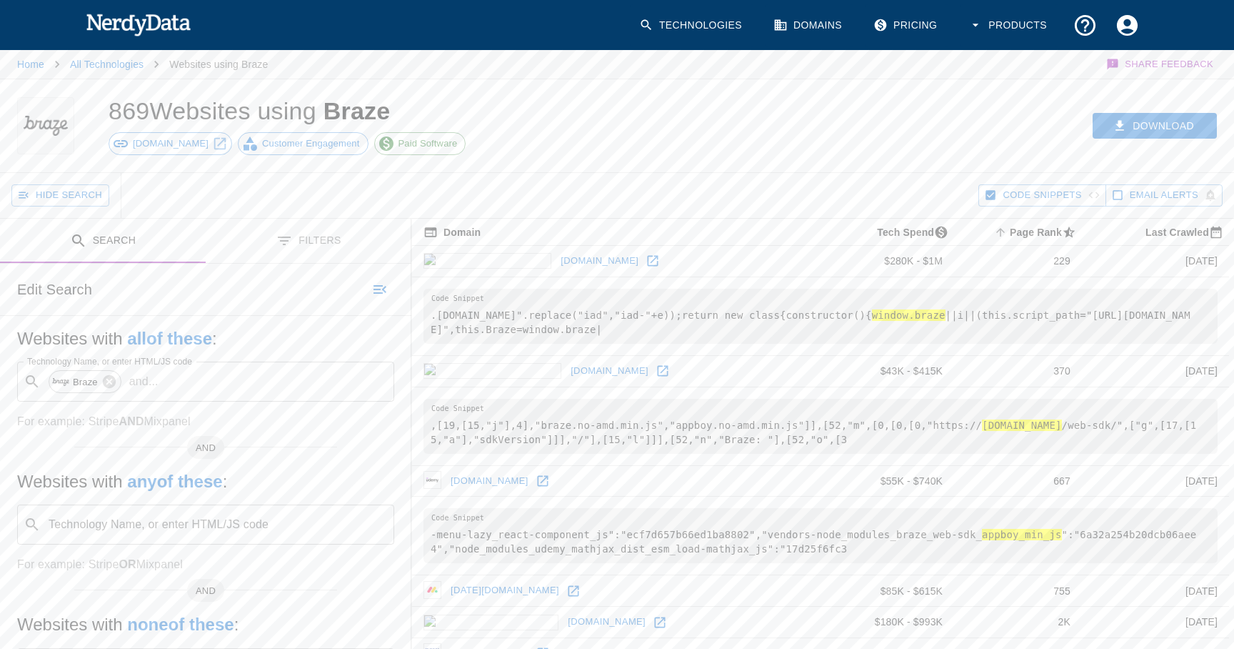
scroll to position [1370, 0]
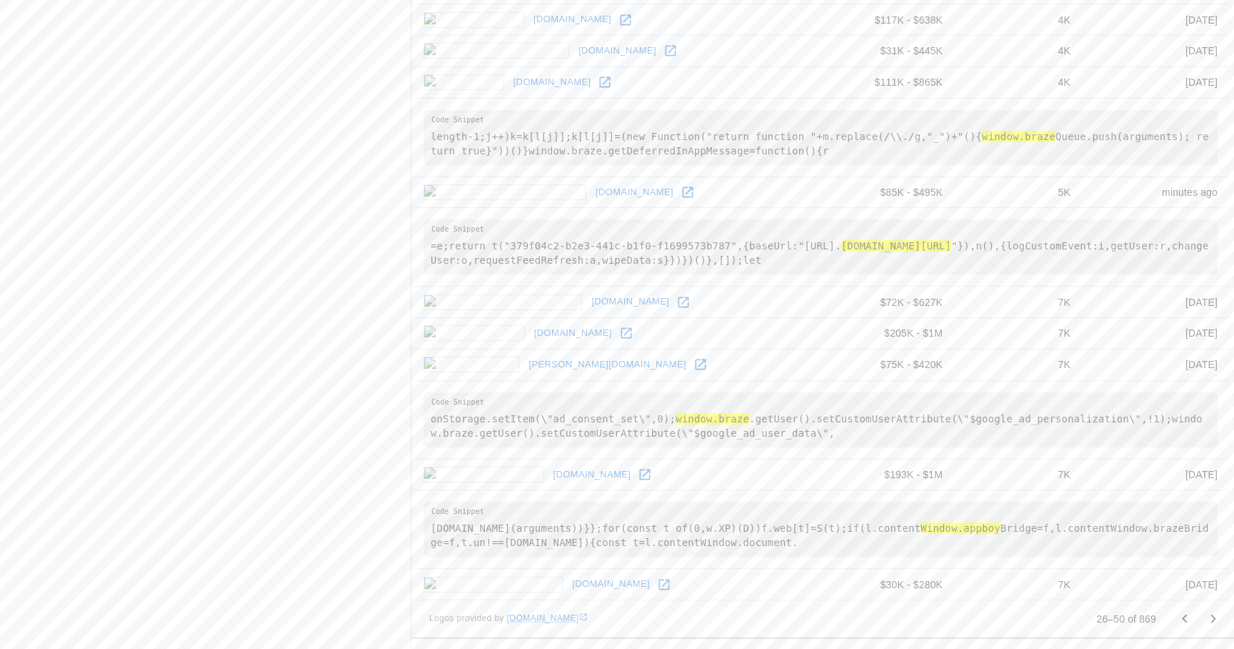
click at [1183, 621] on icon "Go to previous page" at bounding box center [1184, 618] width 17 height 17
click at [1209, 623] on icon "Go to next page" at bounding box center [1213, 618] width 17 height 17
